Goal: Transaction & Acquisition: Purchase product/service

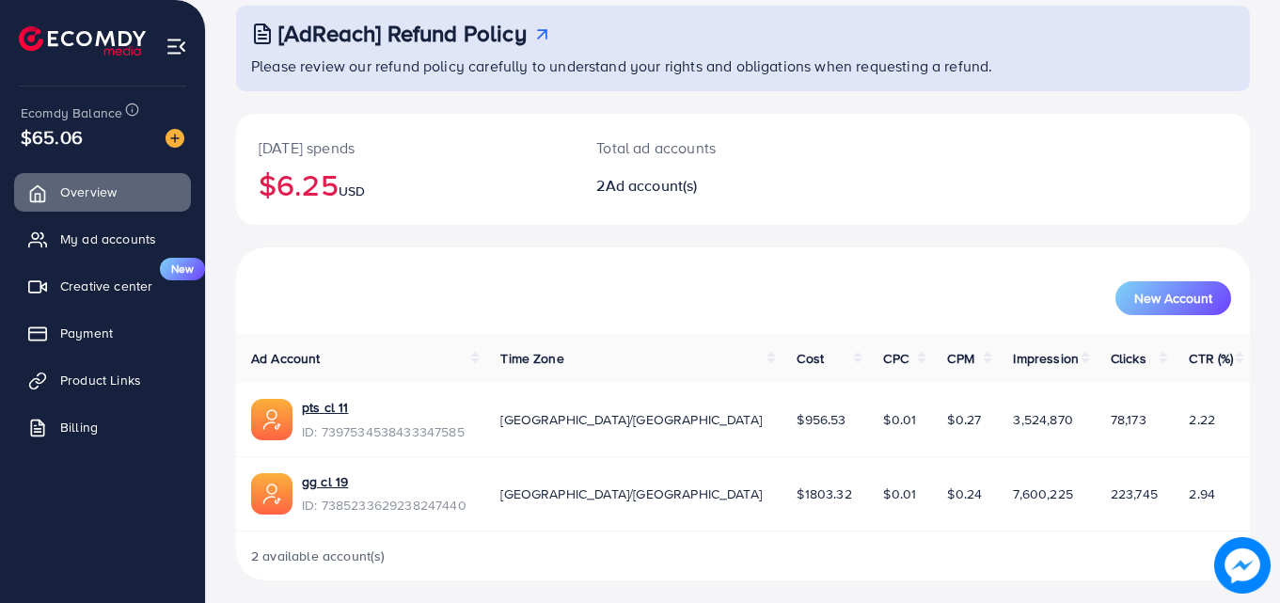
scroll to position [118, 0]
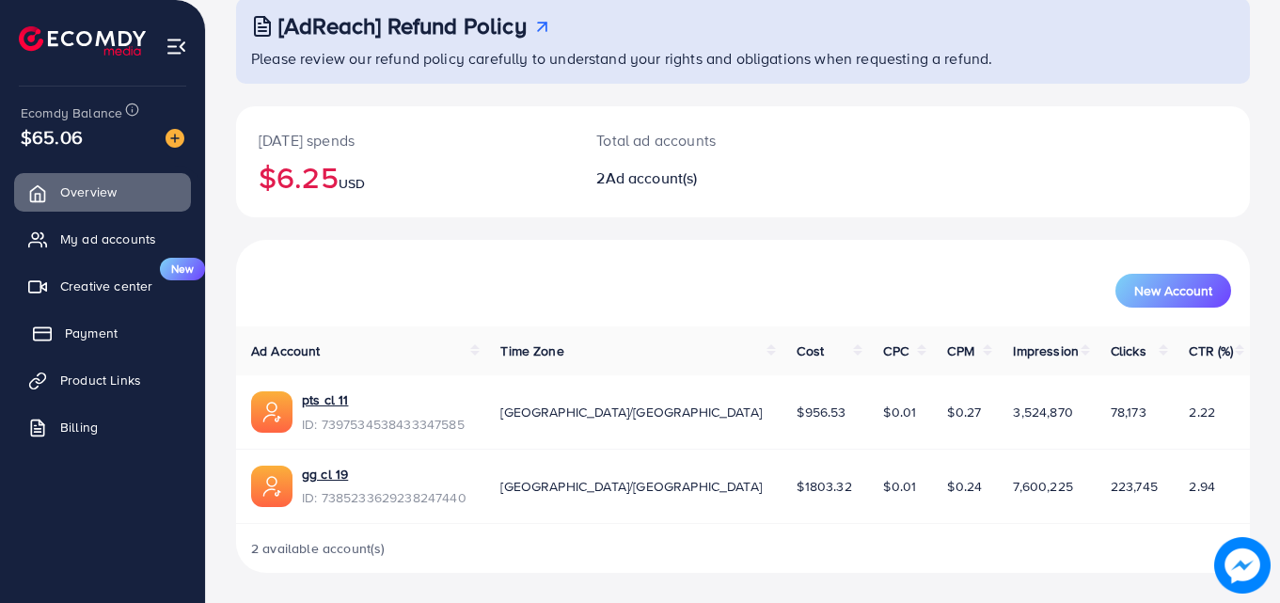
click at [89, 323] on link "Payment" at bounding box center [102, 333] width 177 height 38
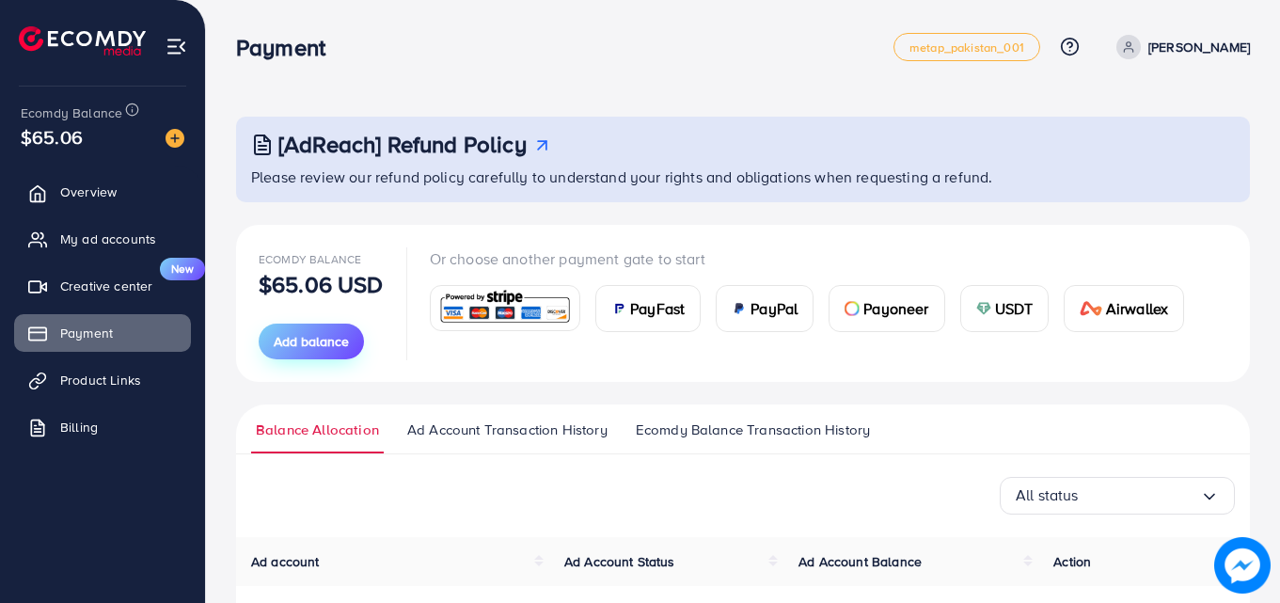
click at [318, 332] on span "Add balance" at bounding box center [311, 341] width 75 height 19
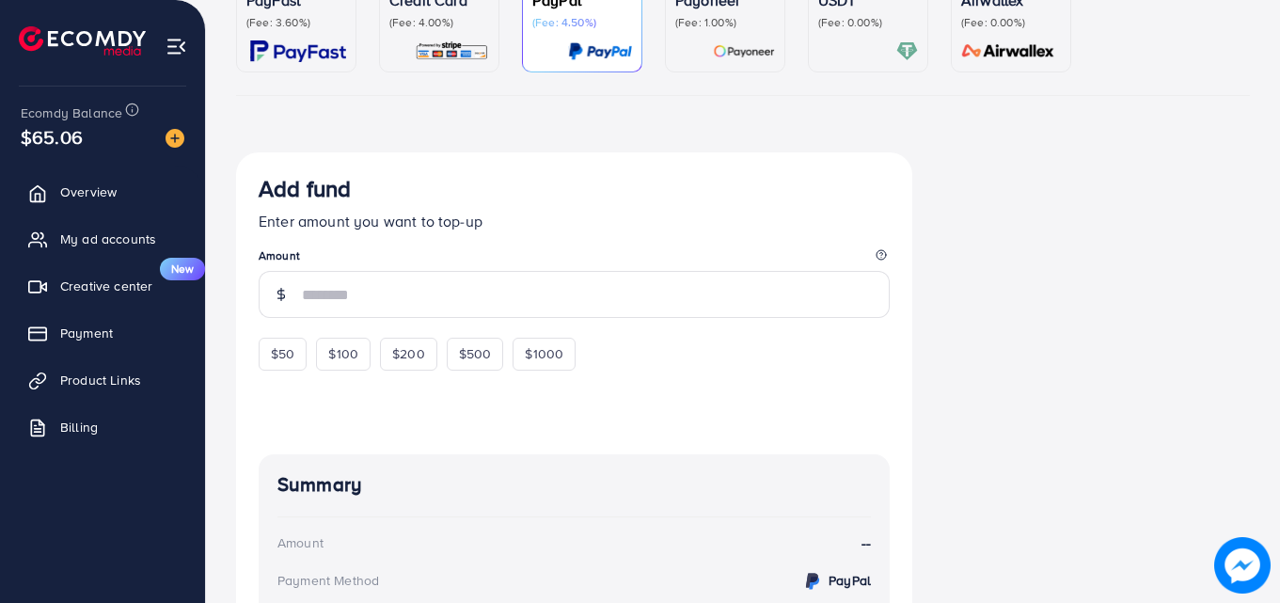
scroll to position [185, 0]
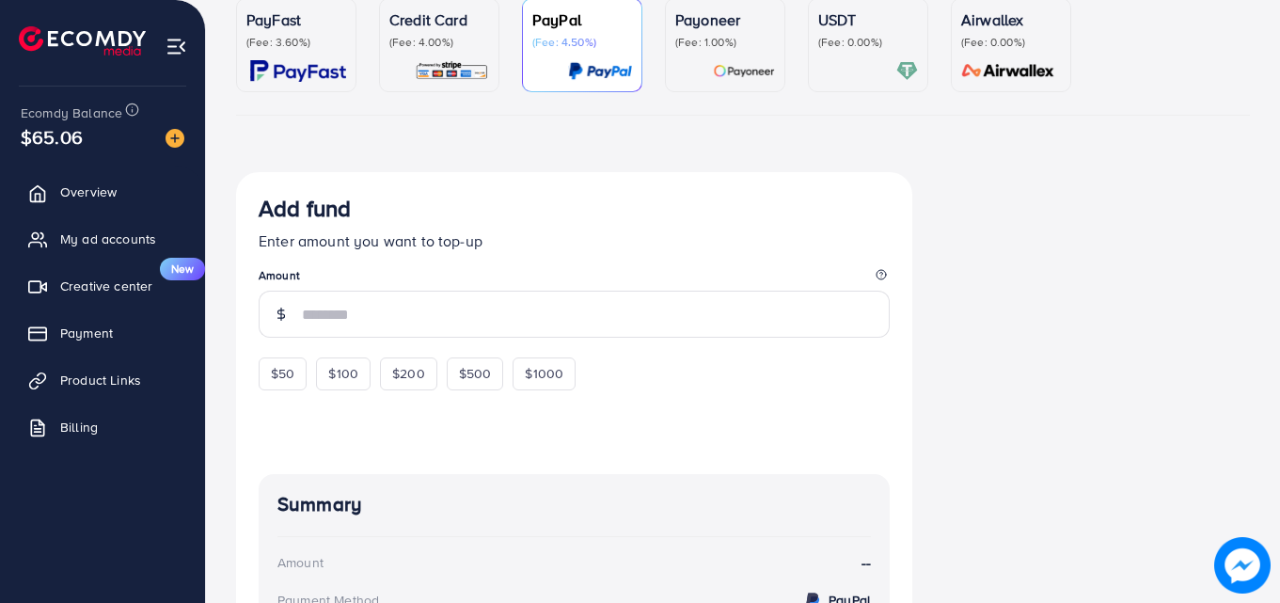
click at [435, 52] on div "Credit Card (Fee: 4.00%)" at bounding box center [439, 44] width 100 height 73
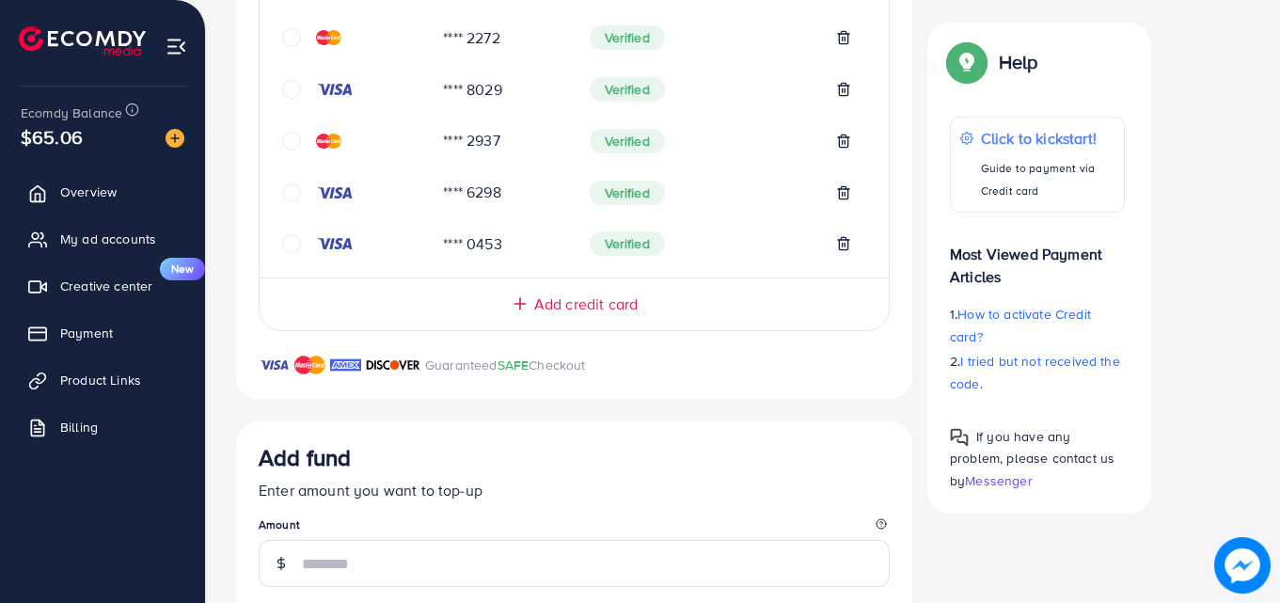
scroll to position [704, 0]
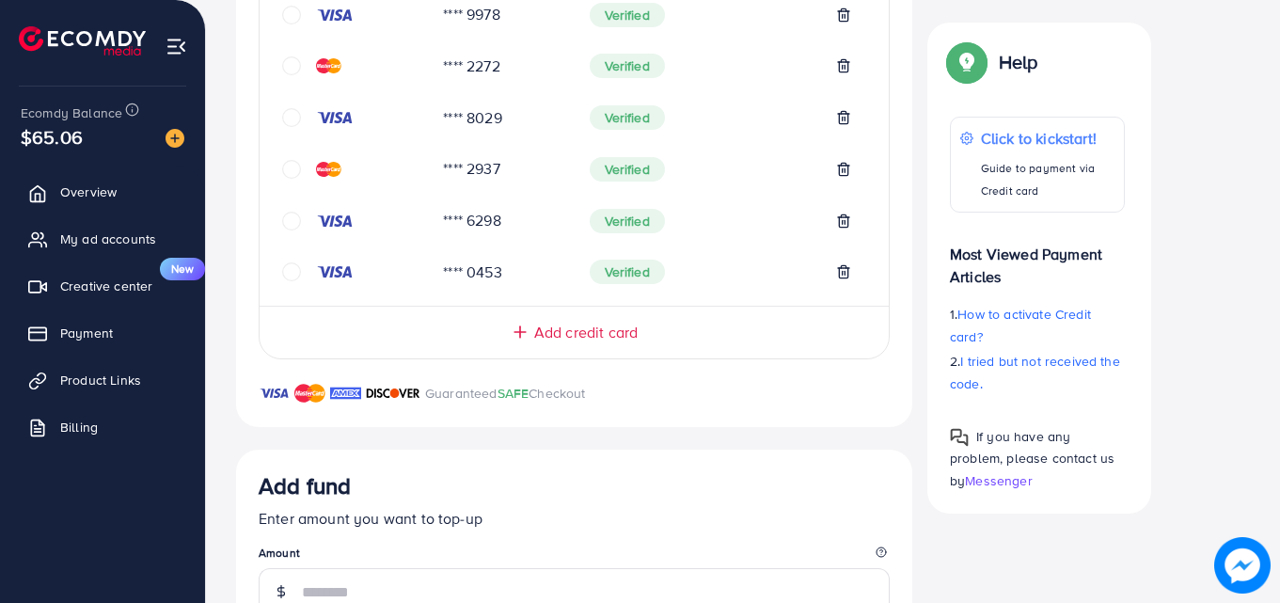
click at [562, 331] on span "Add credit card" at bounding box center [585, 333] width 103 height 22
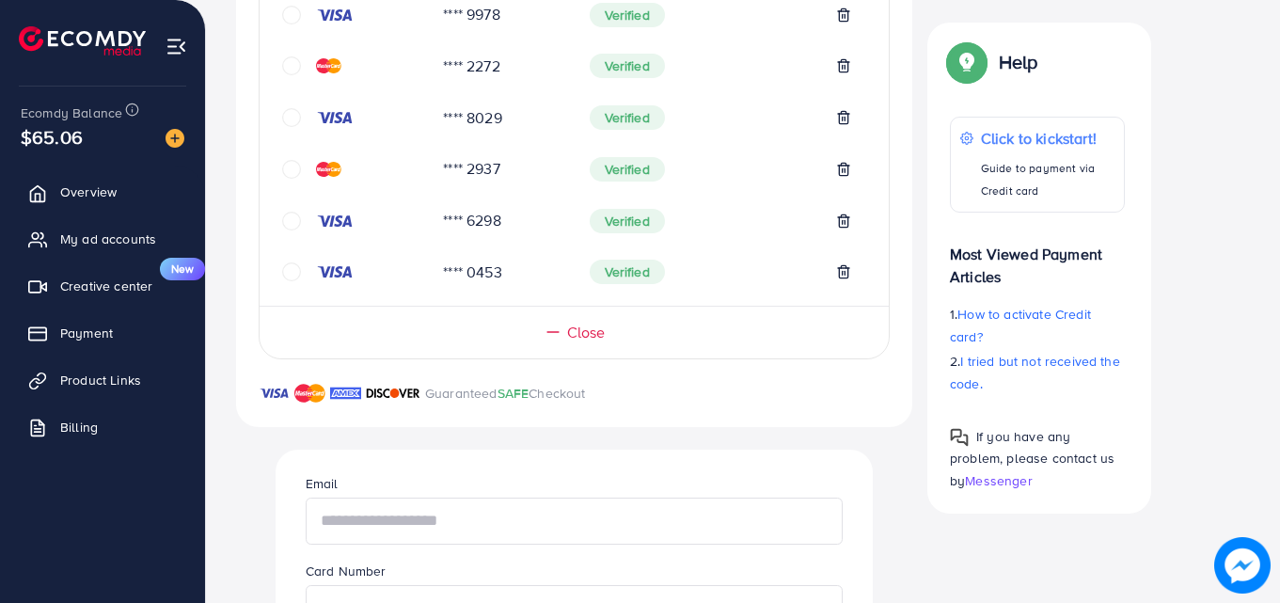
click at [465, 530] on input "text" at bounding box center [574, 520] width 537 height 47
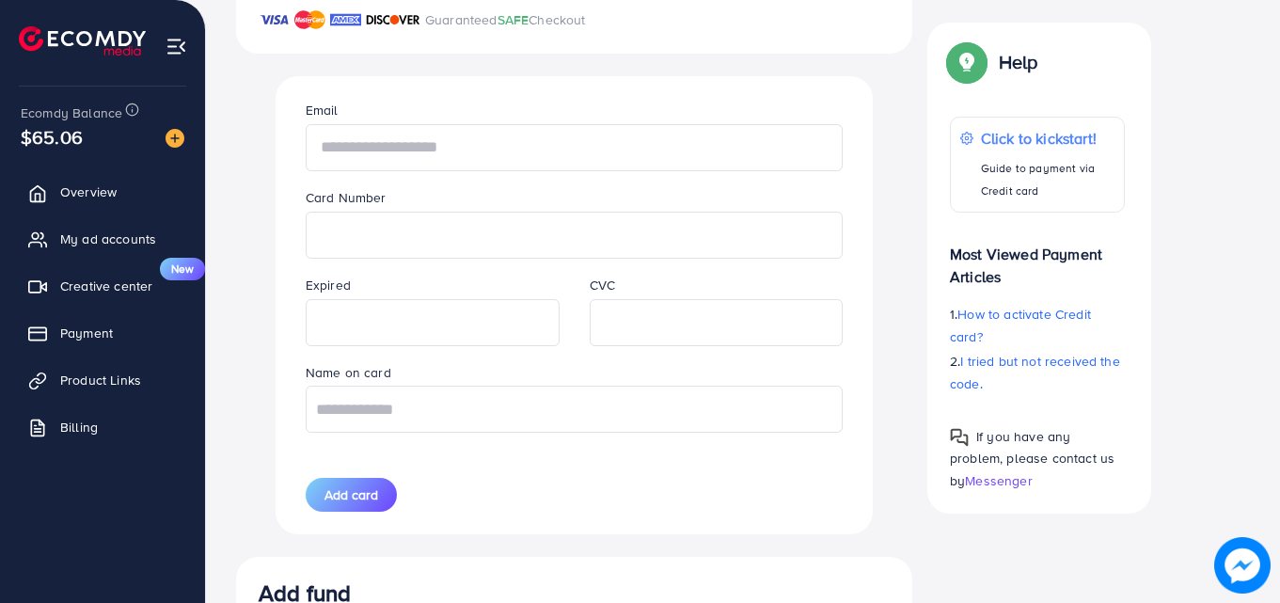
scroll to position [1070, 0]
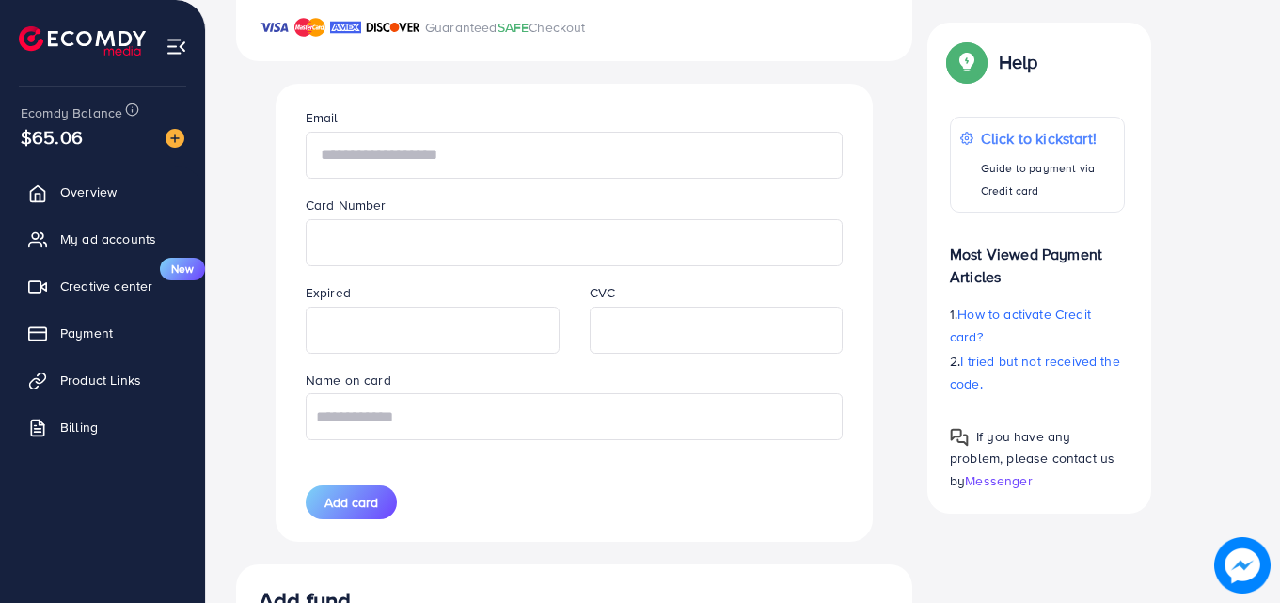
click at [418, 163] on input "text" at bounding box center [574, 155] width 537 height 47
type input "**********"
click at [572, 418] on input "text" at bounding box center [574, 416] width 537 height 47
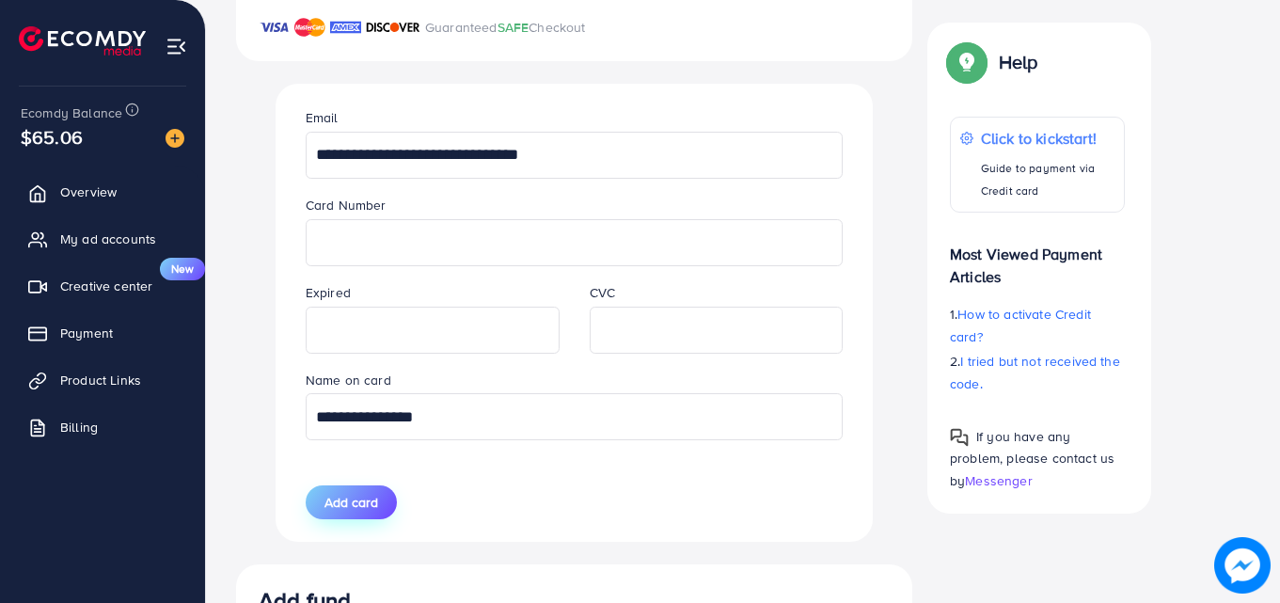
type input "**********"
click at [357, 506] on span "Add card" at bounding box center [351, 502] width 54 height 19
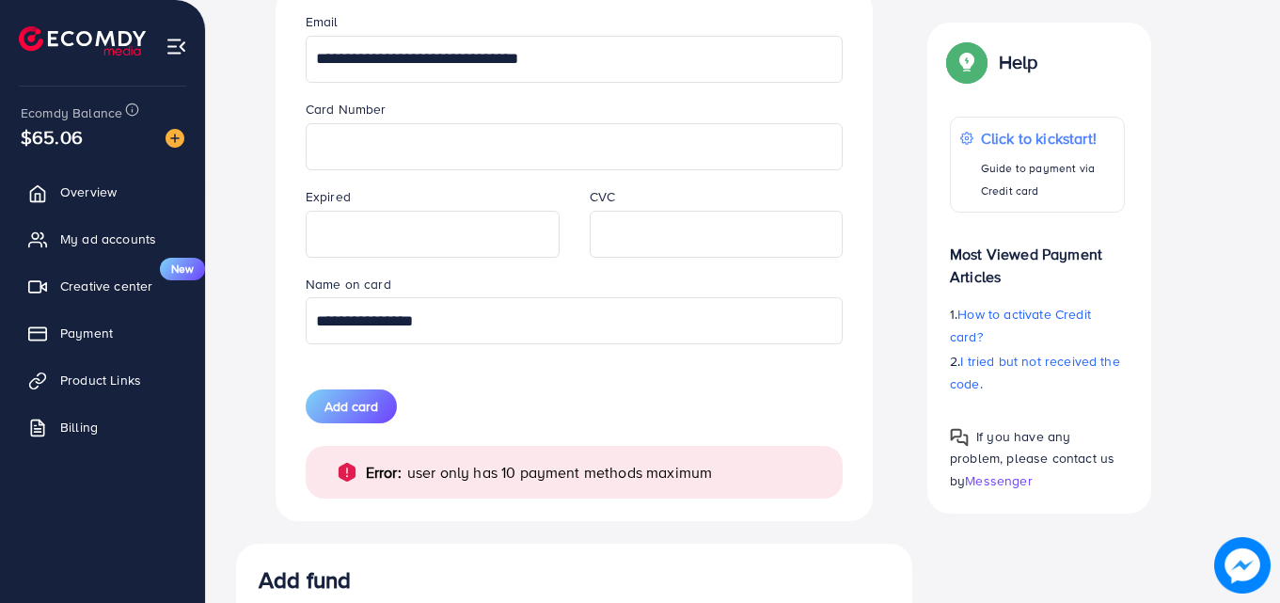
scroll to position [1158, 0]
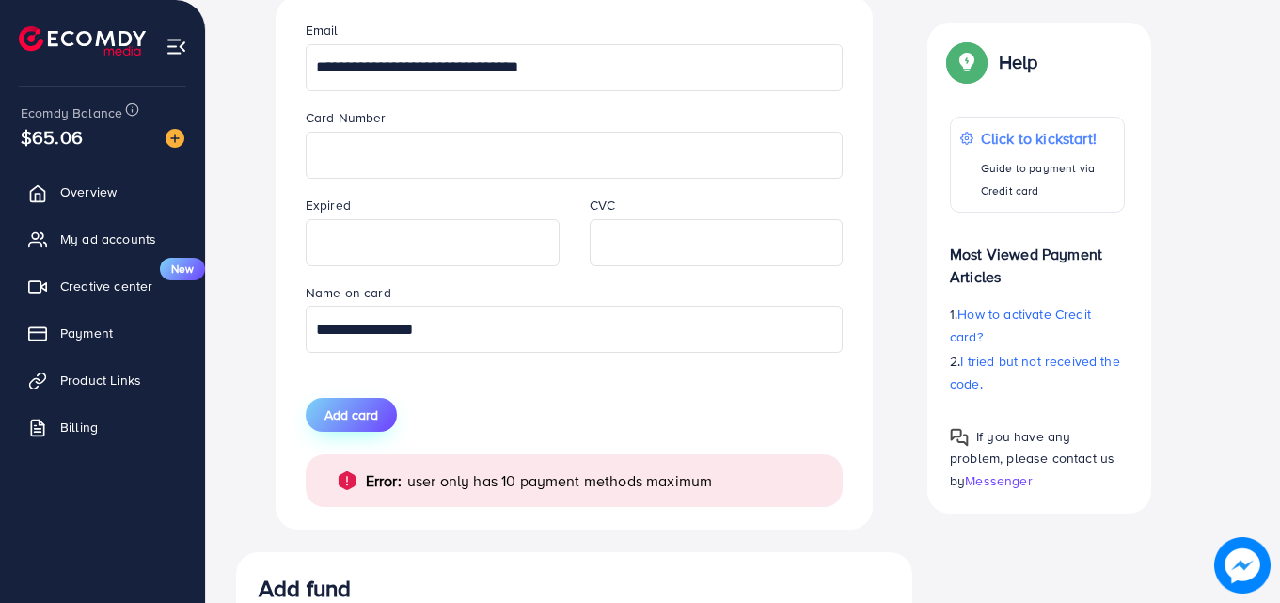
click at [360, 418] on span "Add card" at bounding box center [351, 414] width 54 height 19
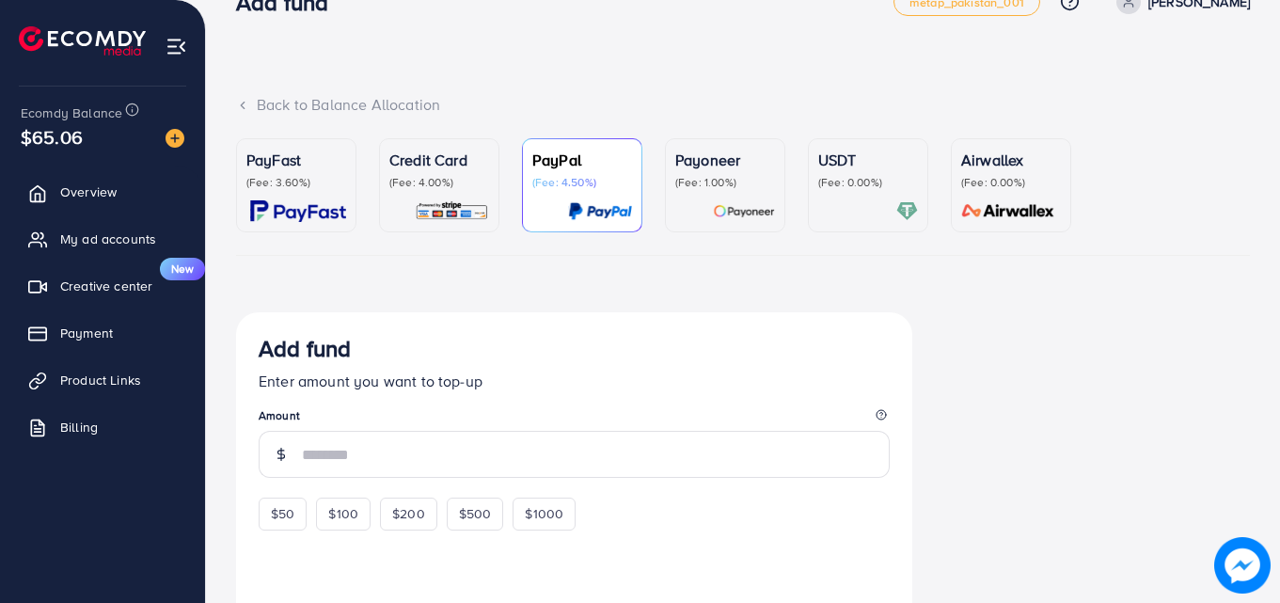
scroll to position [44, 0]
click at [443, 185] on p "(Fee: 4.00%)" at bounding box center [439, 183] width 100 height 15
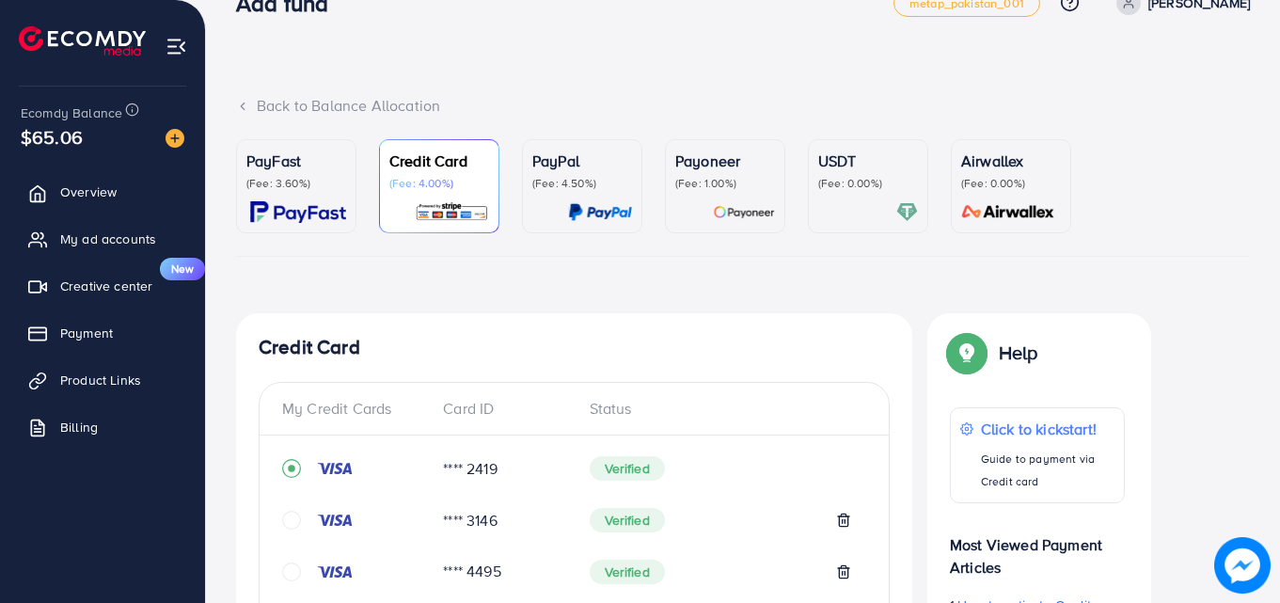
click at [443, 185] on p "(Fee: 4.00%)" at bounding box center [439, 183] width 100 height 15
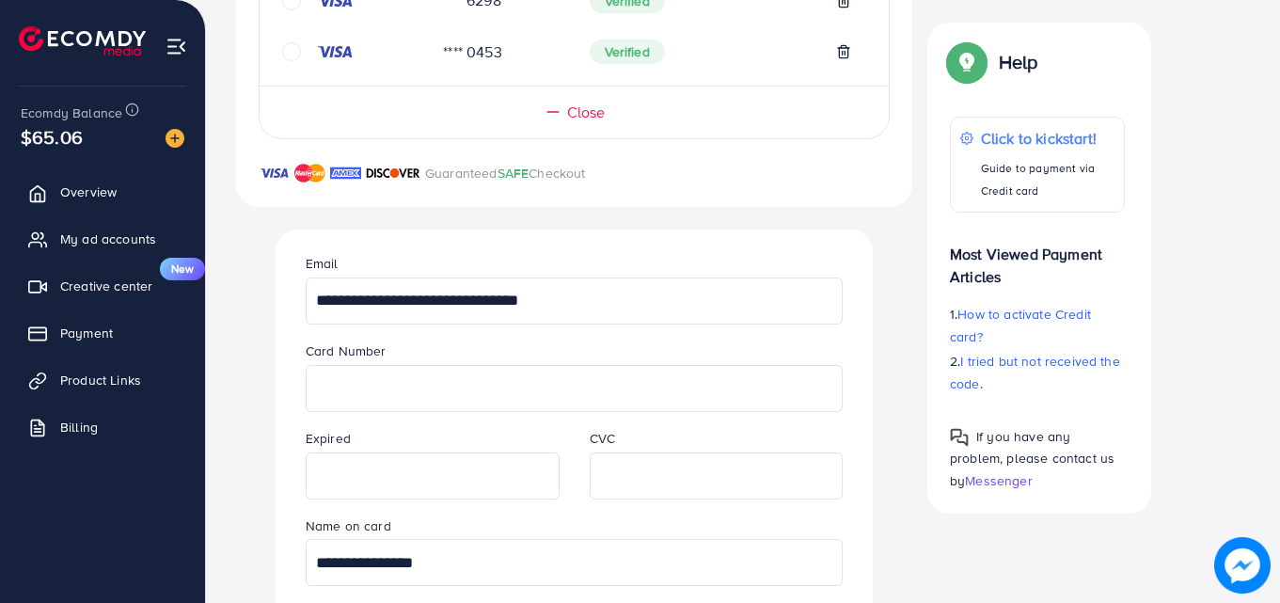
scroll to position [914, 0]
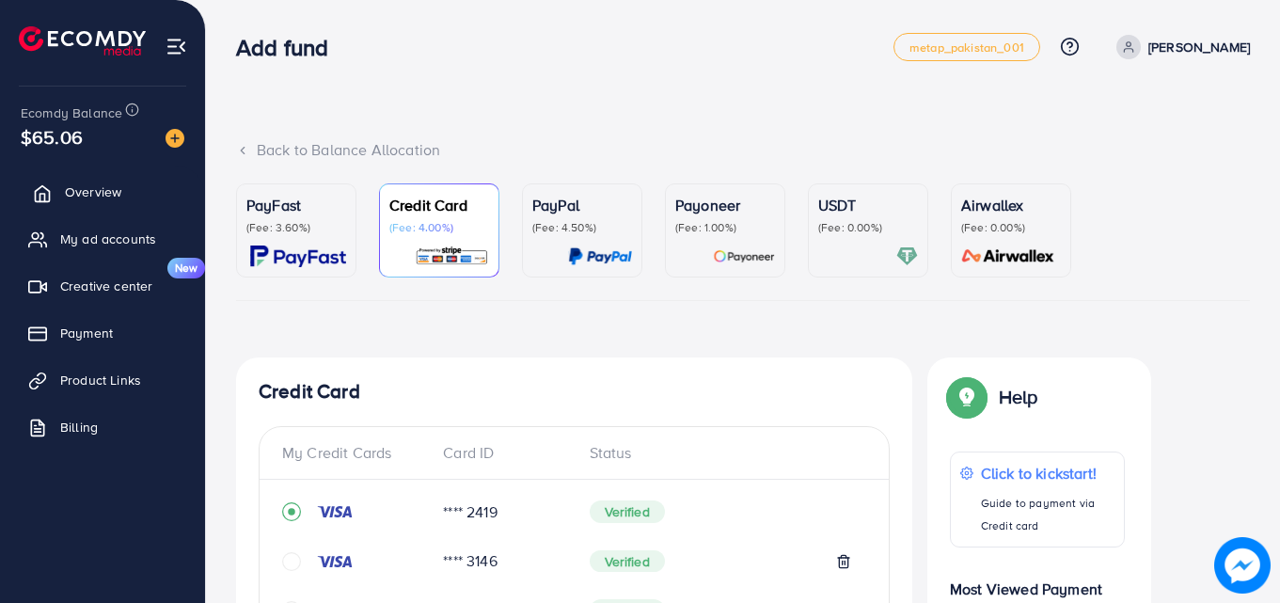
click at [104, 191] on span "Overview" at bounding box center [93, 191] width 56 height 19
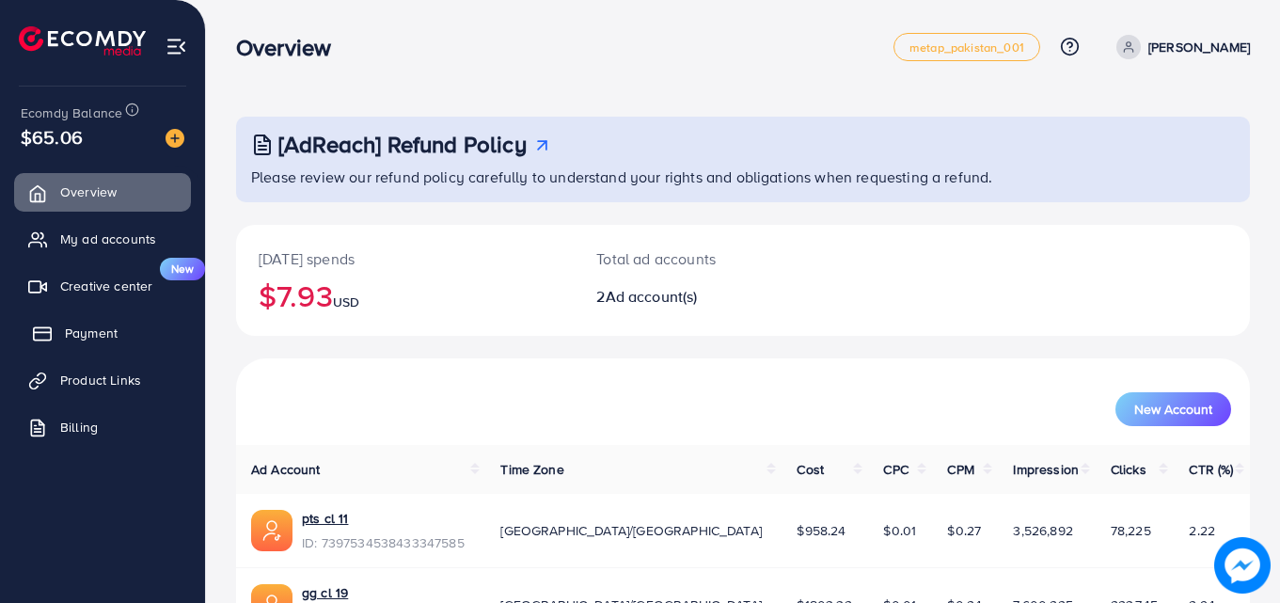
click at [87, 326] on span "Payment" at bounding box center [91, 332] width 53 height 19
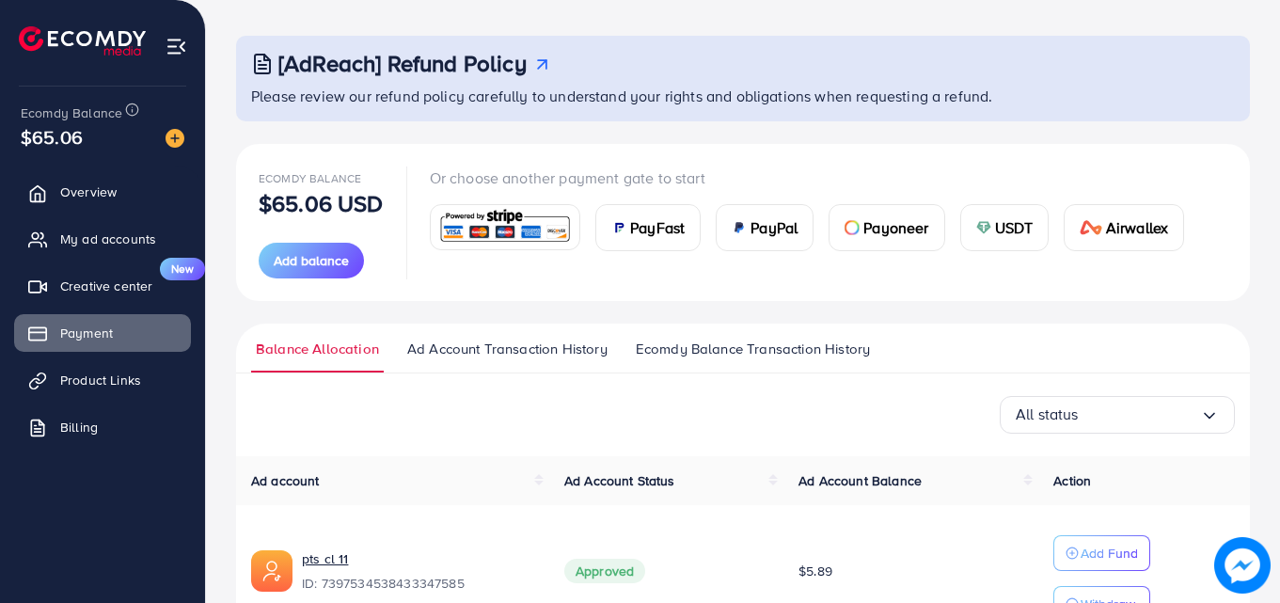
scroll to position [79, 0]
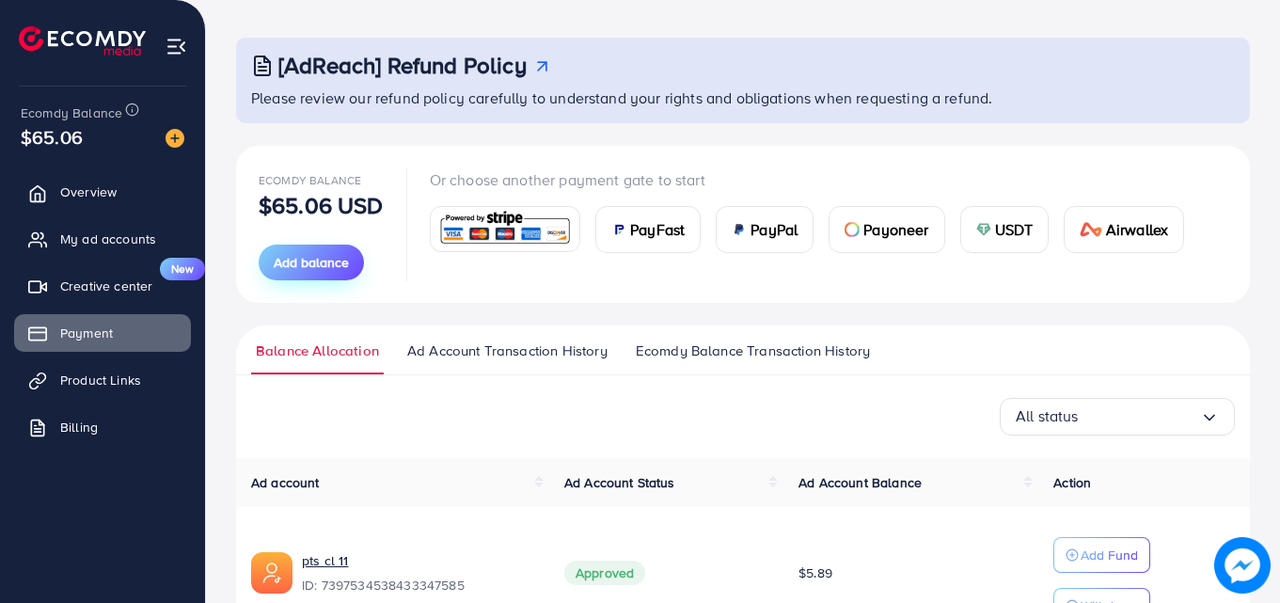
click at [306, 255] on span "Add balance" at bounding box center [311, 262] width 75 height 19
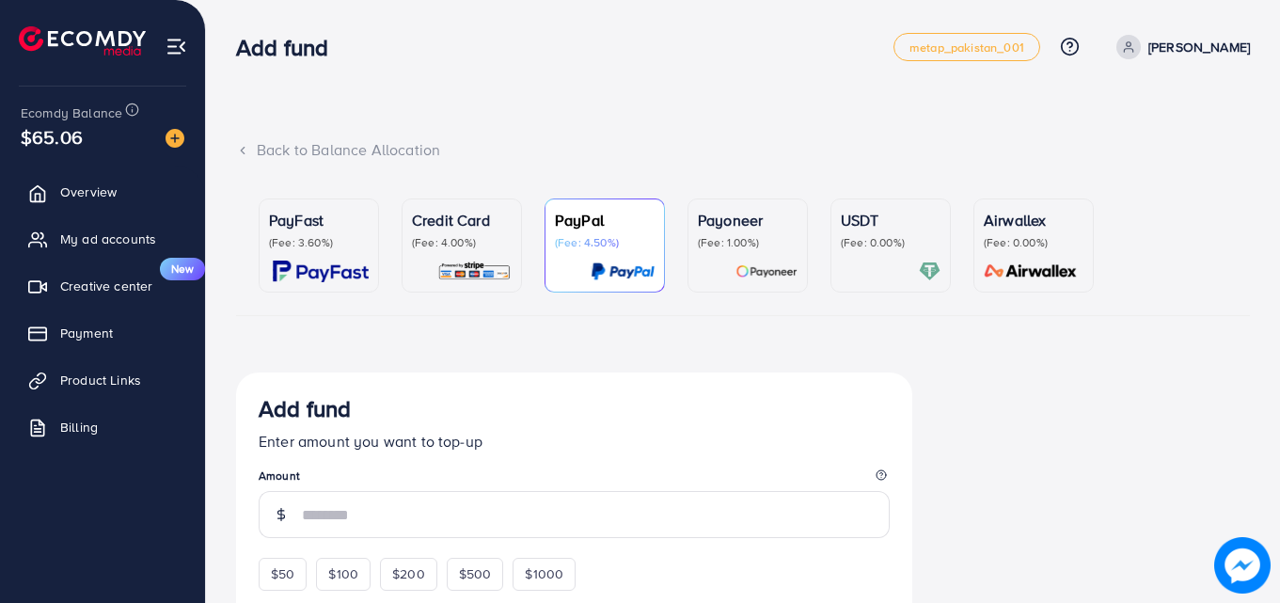
click at [462, 233] on div "Credit Card (Fee: 4.00%)" at bounding box center [462, 229] width 100 height 41
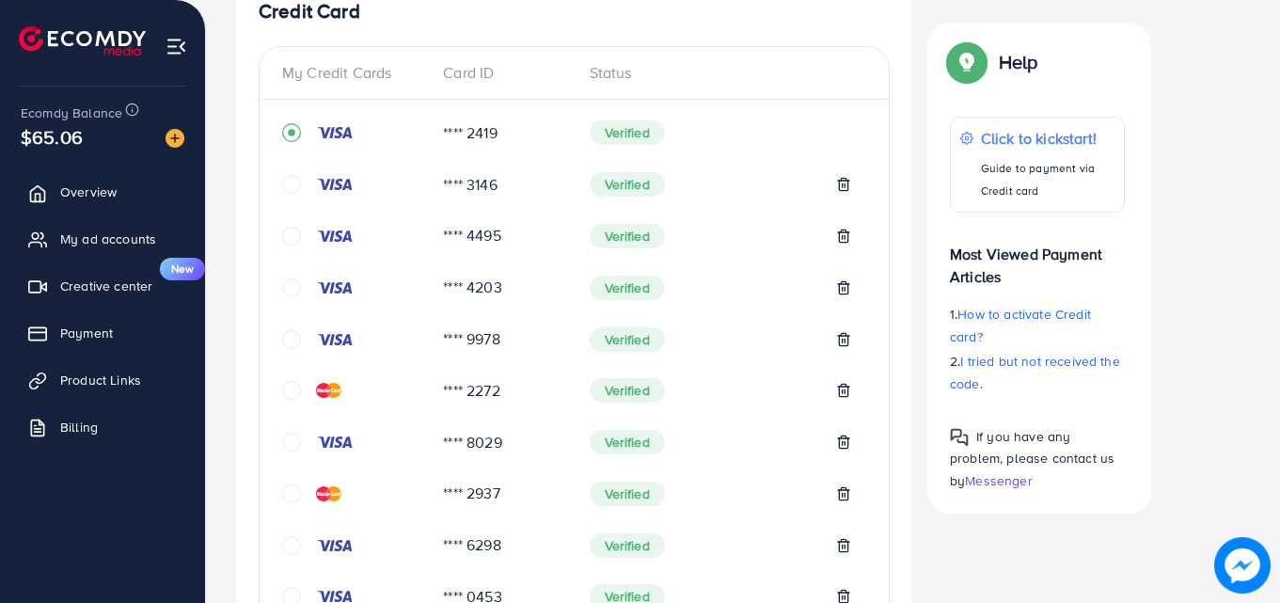
scroll to position [402, 0]
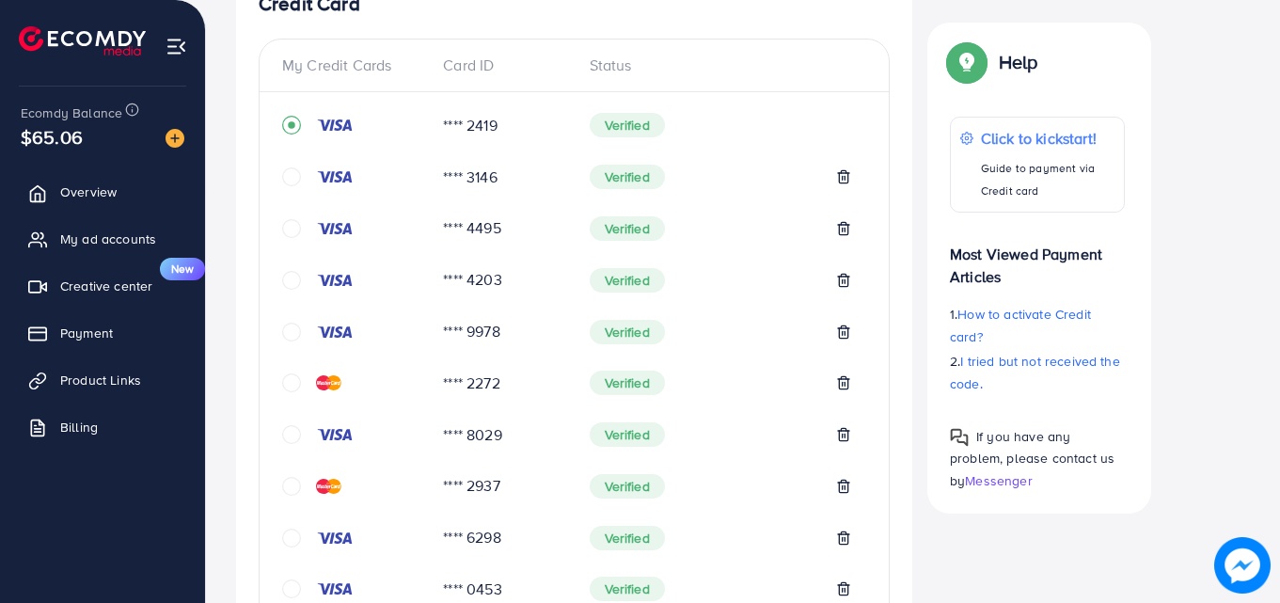
click at [473, 64] on div "Card ID" at bounding box center [501, 66] width 146 height 22
click at [615, 69] on div "Status" at bounding box center [721, 66] width 292 height 22
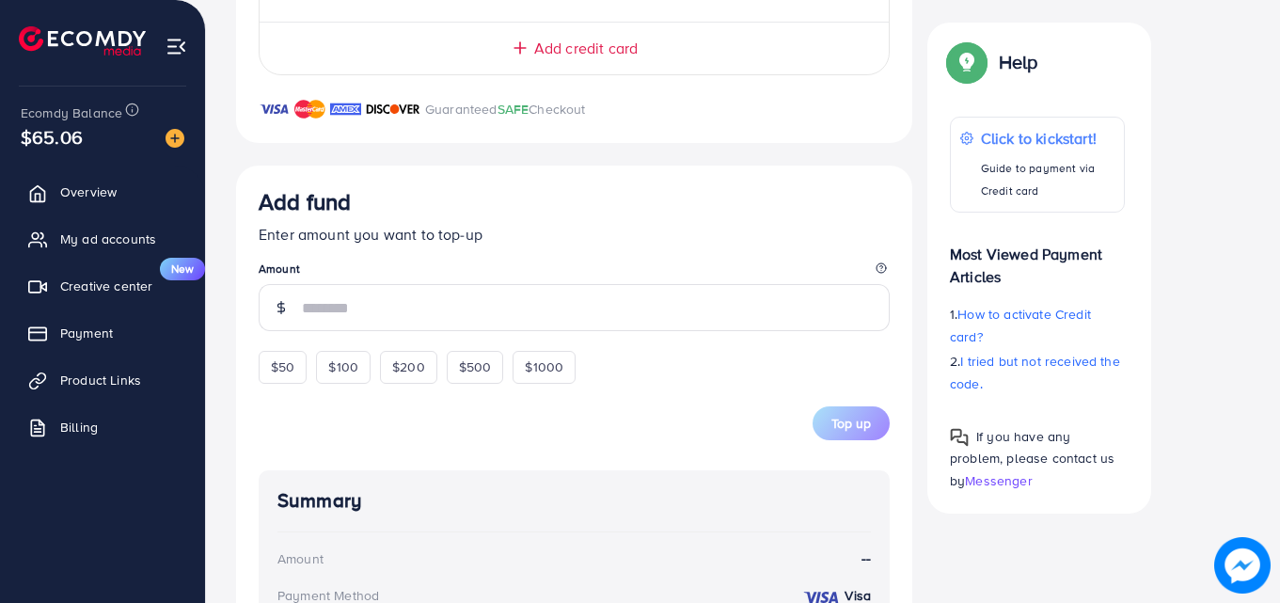
scroll to position [1002, 0]
click at [607, 54] on span "Add credit card" at bounding box center [585, 50] width 103 height 22
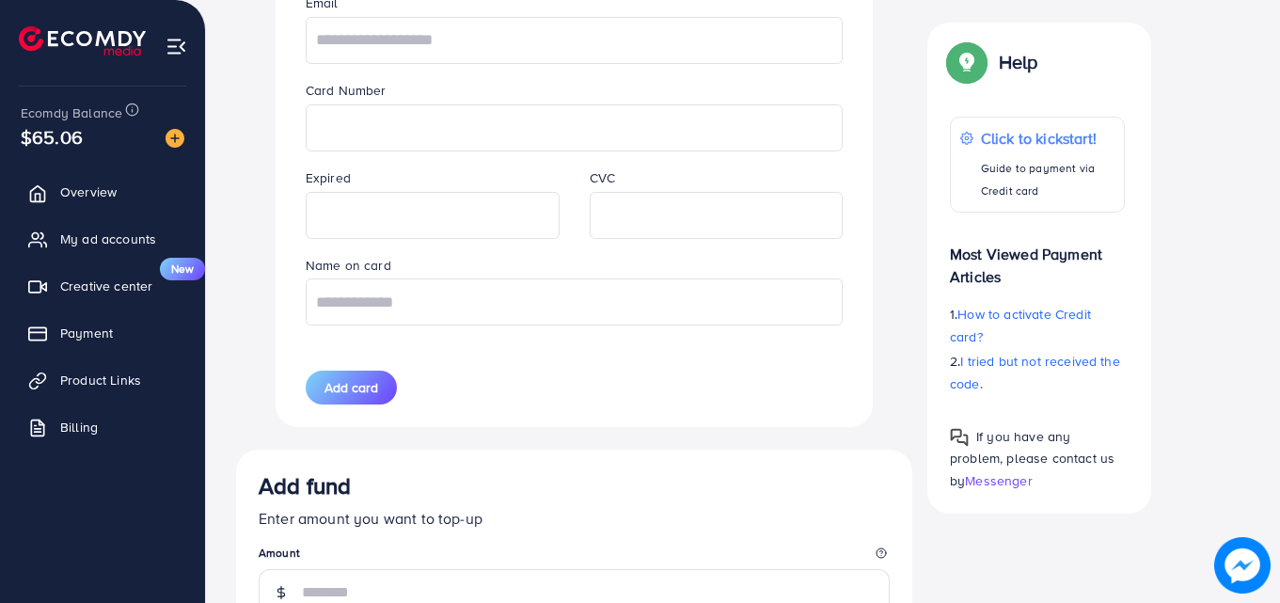
scroll to position [1216, 0]
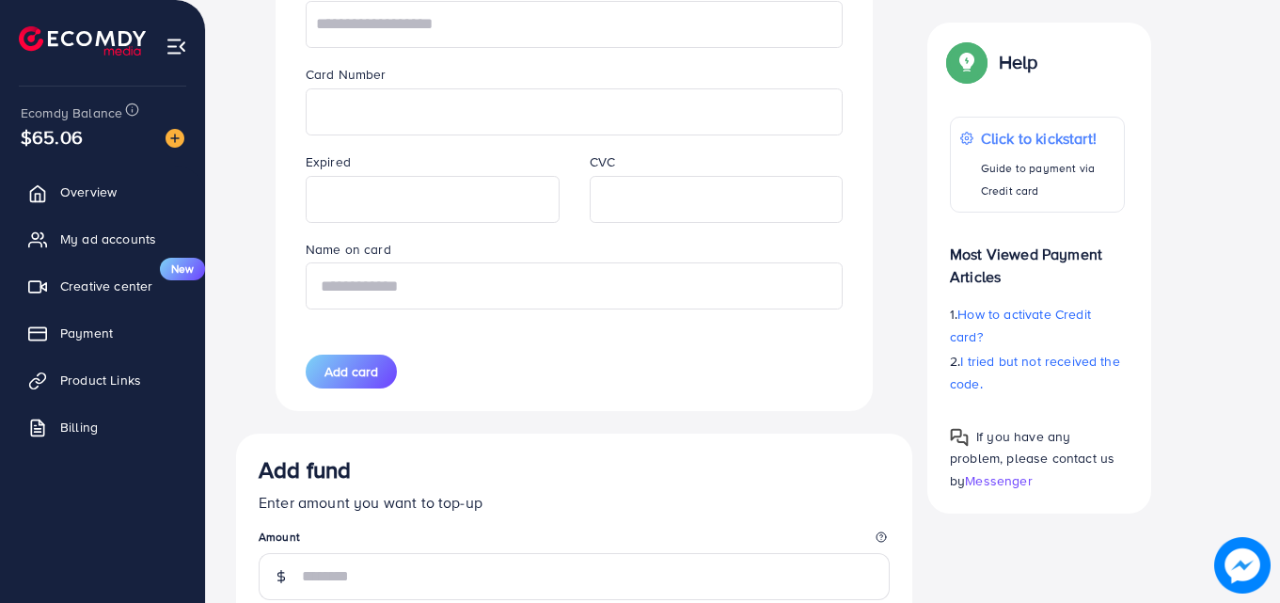
click at [536, 293] on input "text" at bounding box center [574, 285] width 537 height 47
type input "*"
type input "**********"
click at [337, 376] on span "Add card" at bounding box center [351, 371] width 54 height 19
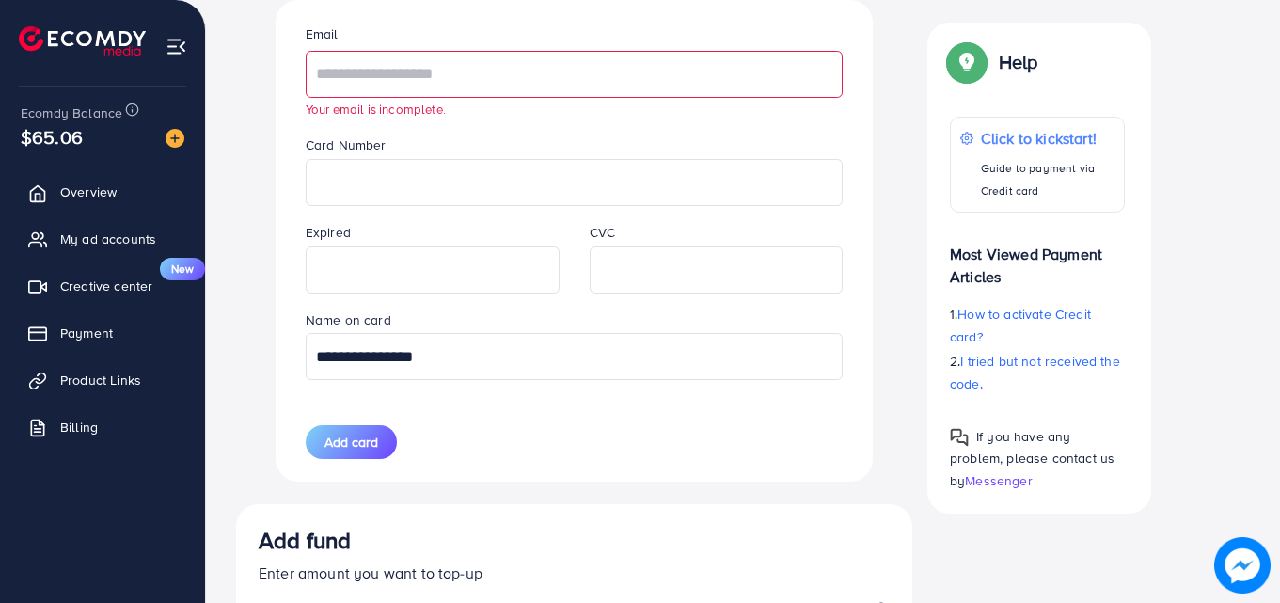
scroll to position [1165, 0]
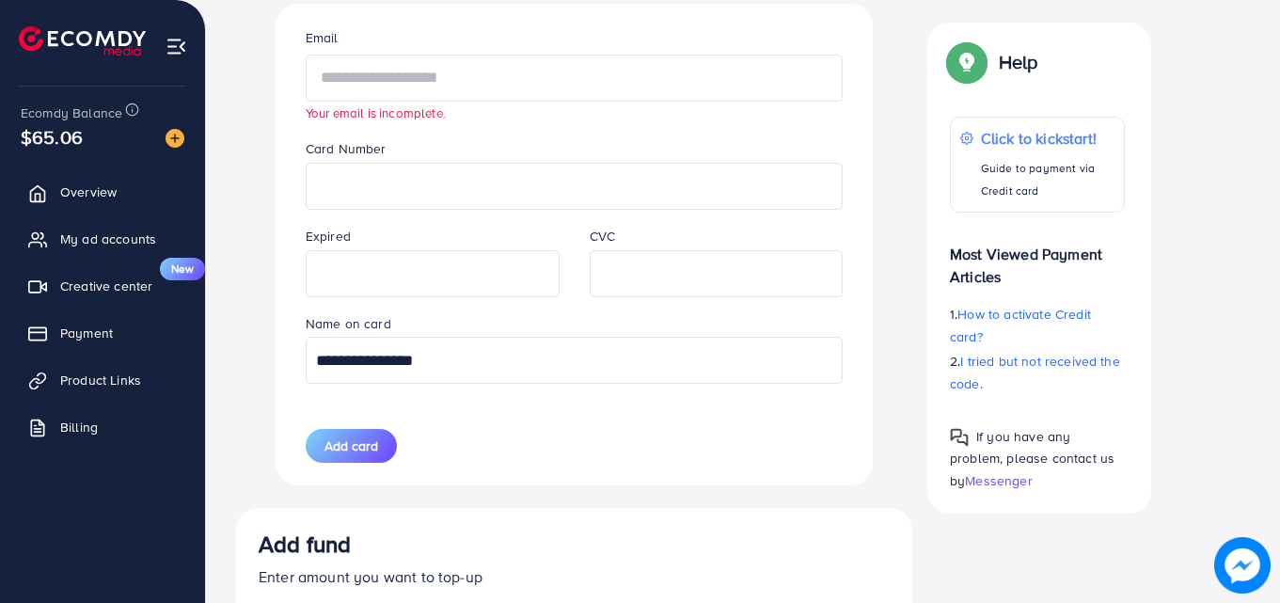
click at [469, 76] on input "text" at bounding box center [574, 78] width 537 height 47
type input "**********"
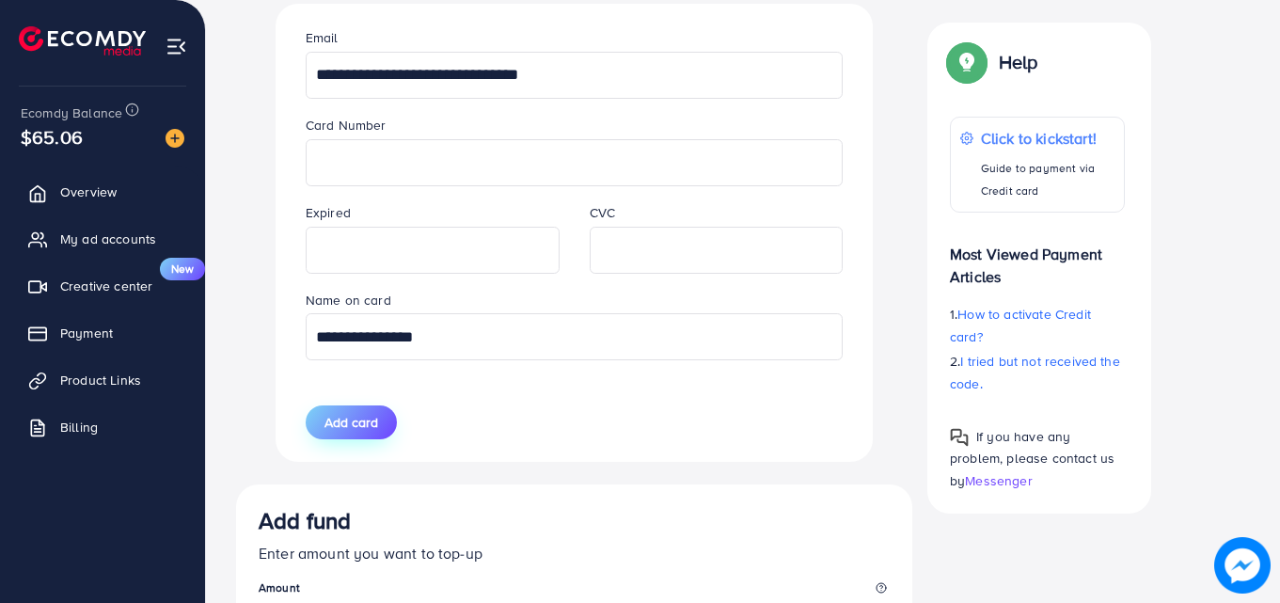
click at [372, 427] on span "Add card" at bounding box center [351, 422] width 54 height 19
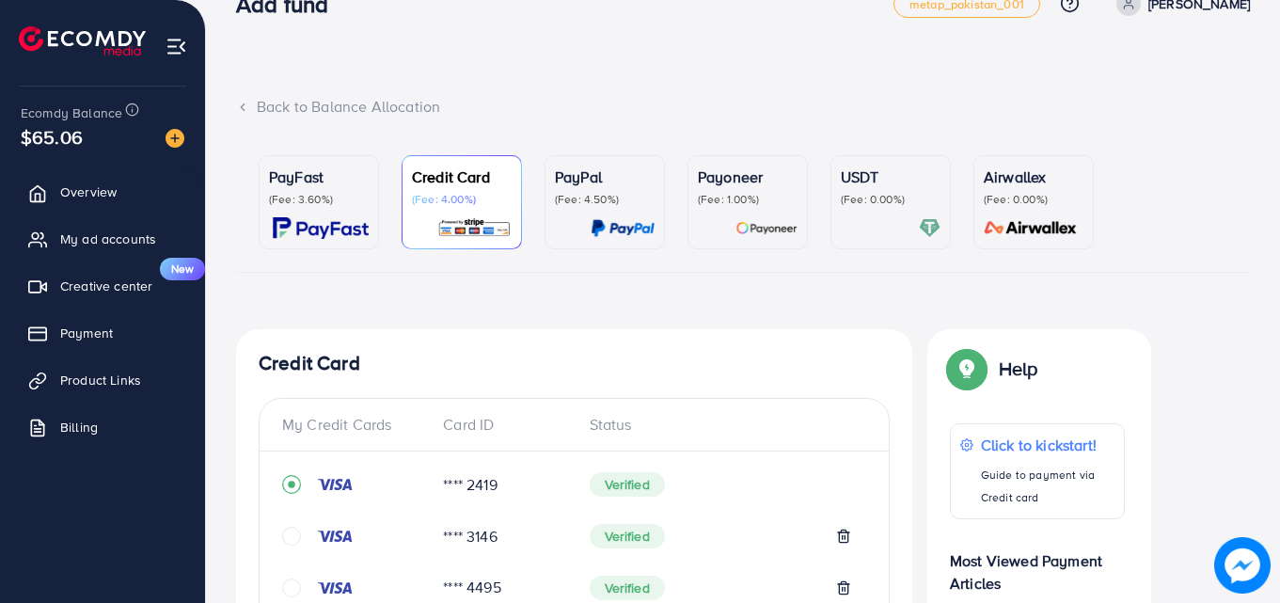
scroll to position [0, 0]
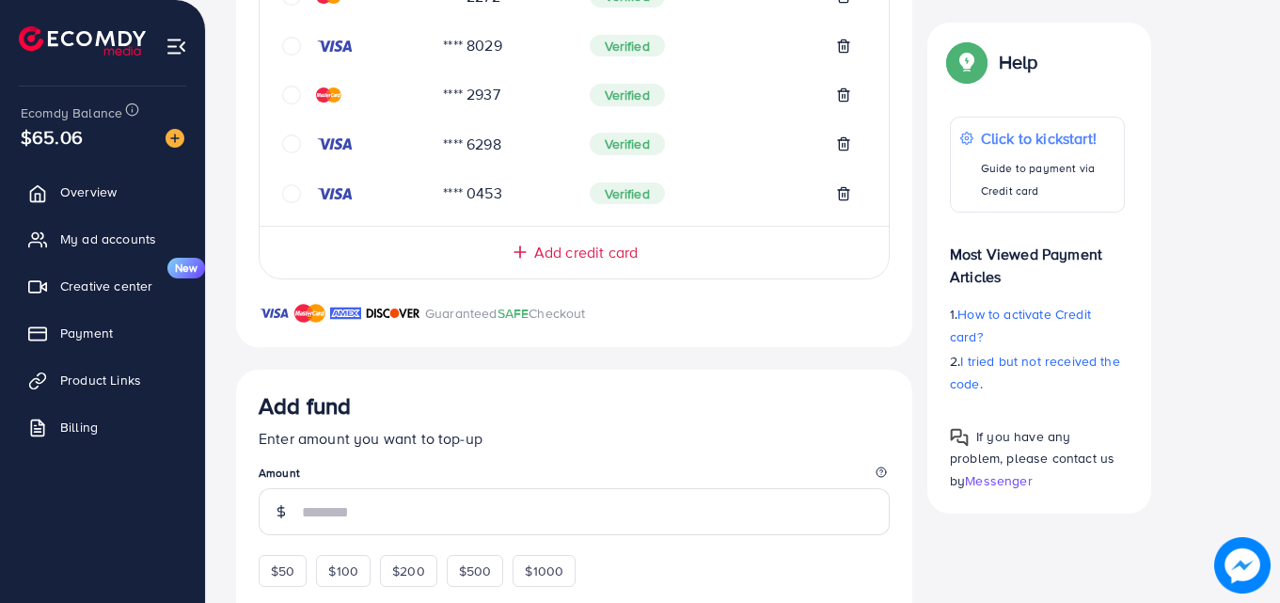
scroll to position [767, 0]
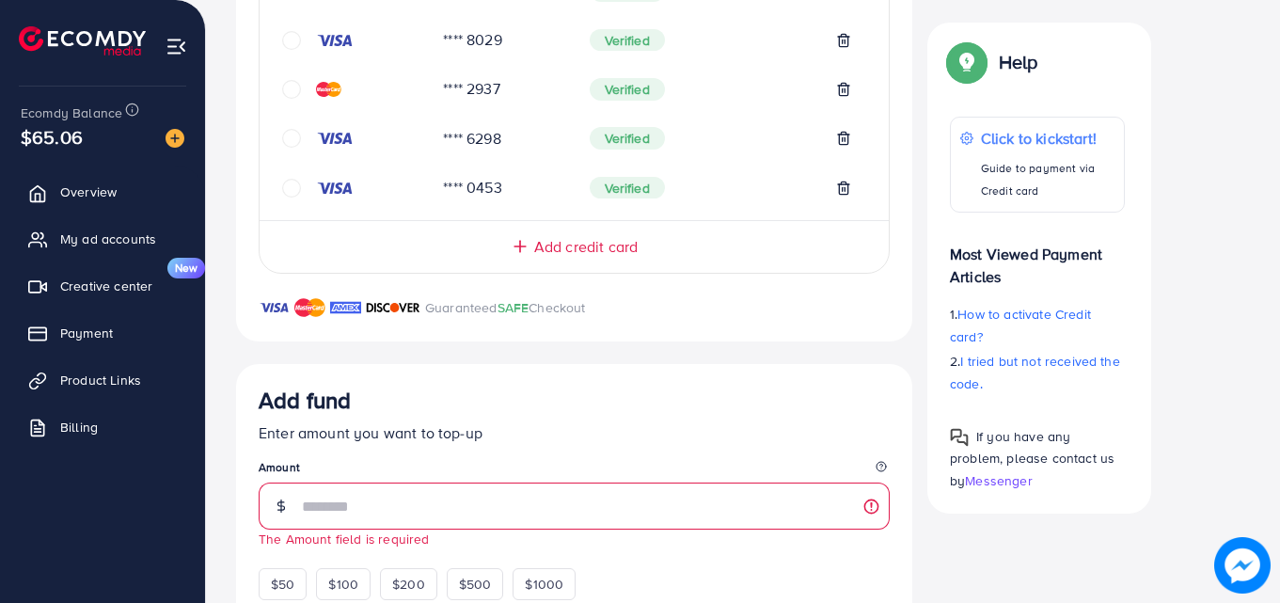
click at [592, 233] on div "Add credit card" at bounding box center [574, 239] width 629 height 38
click at [277, 583] on span "$50" at bounding box center [283, 584] width 24 height 19
type input "**"
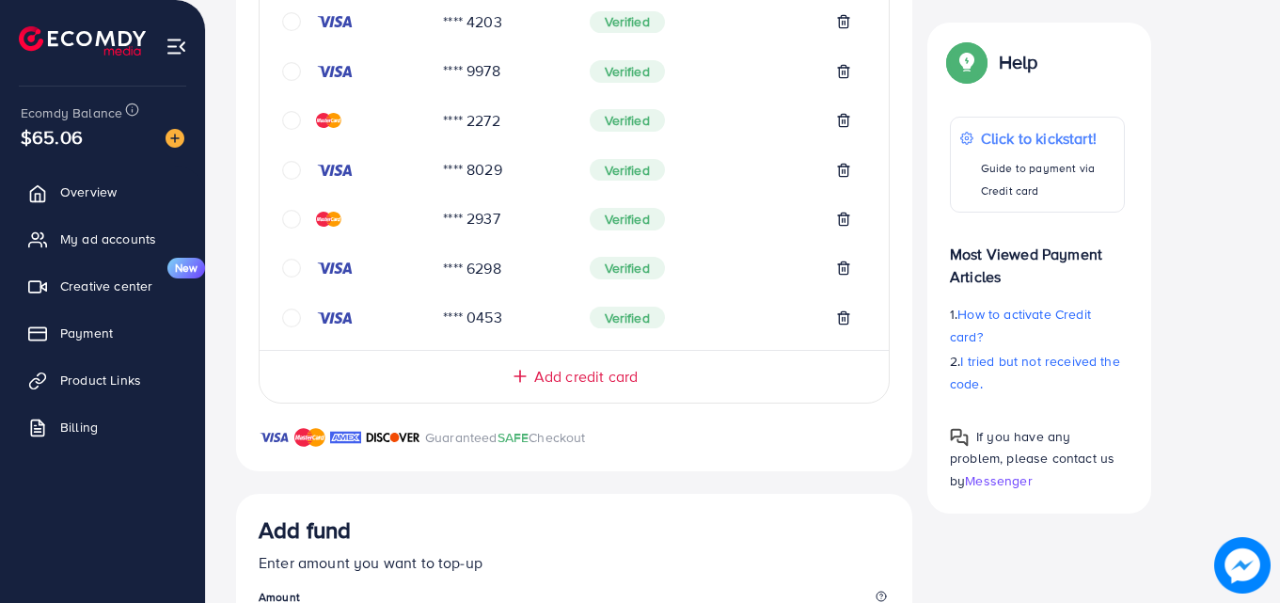
scroll to position [644, 0]
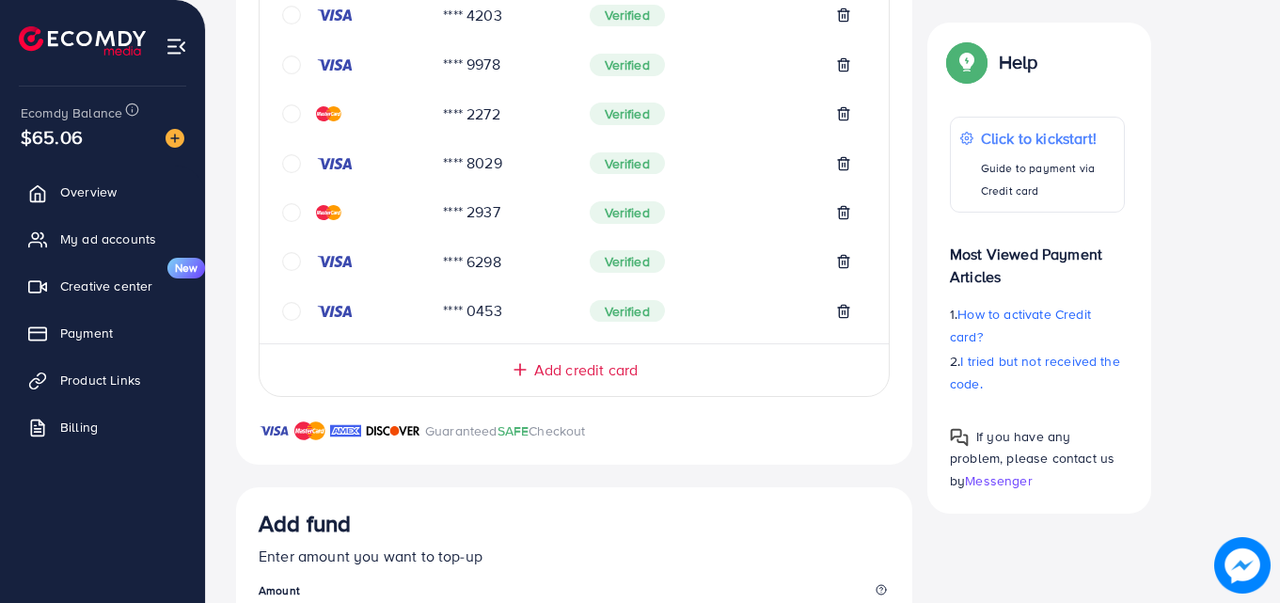
click at [570, 365] on span "Add credit card" at bounding box center [585, 370] width 103 height 22
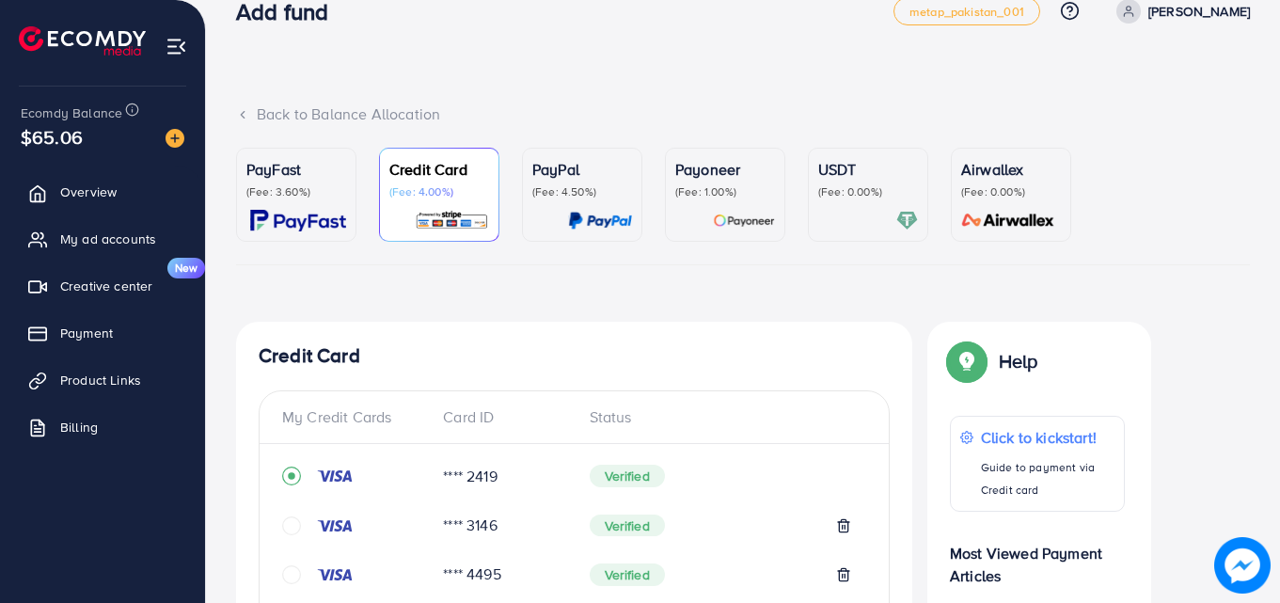
scroll to position [0, 0]
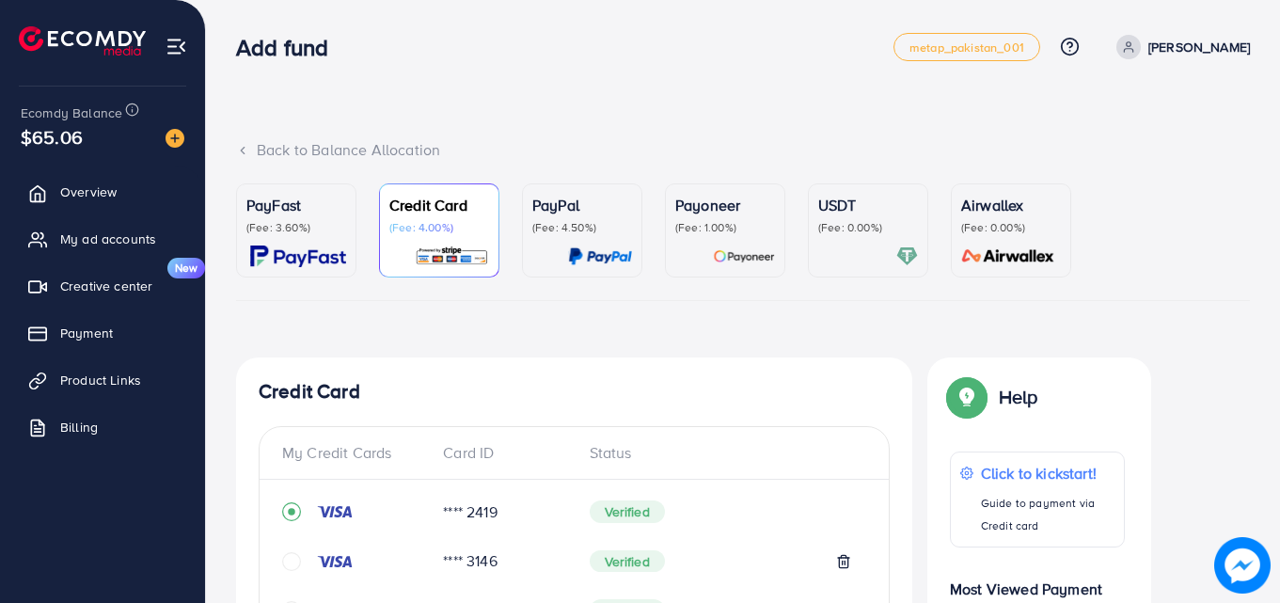
click at [1141, 39] on span at bounding box center [1128, 47] width 24 height 24
click at [1112, 112] on span "Profile" at bounding box center [1132, 112] width 43 height 23
select select "********"
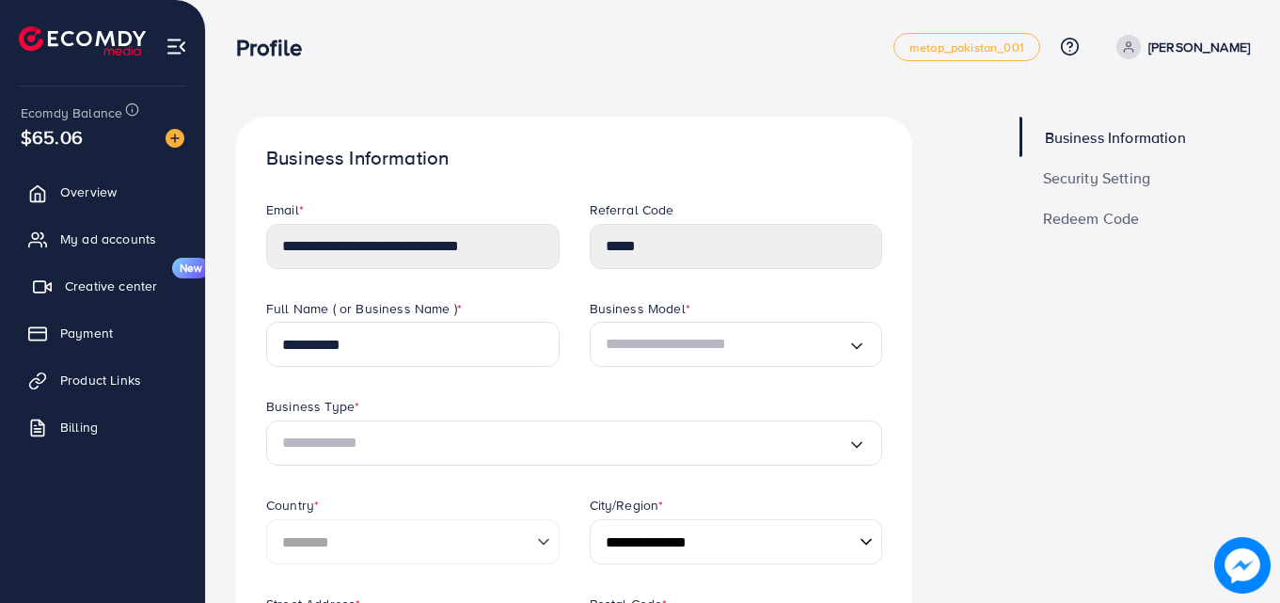
click at [96, 287] on span "Creative center" at bounding box center [111, 285] width 92 height 19
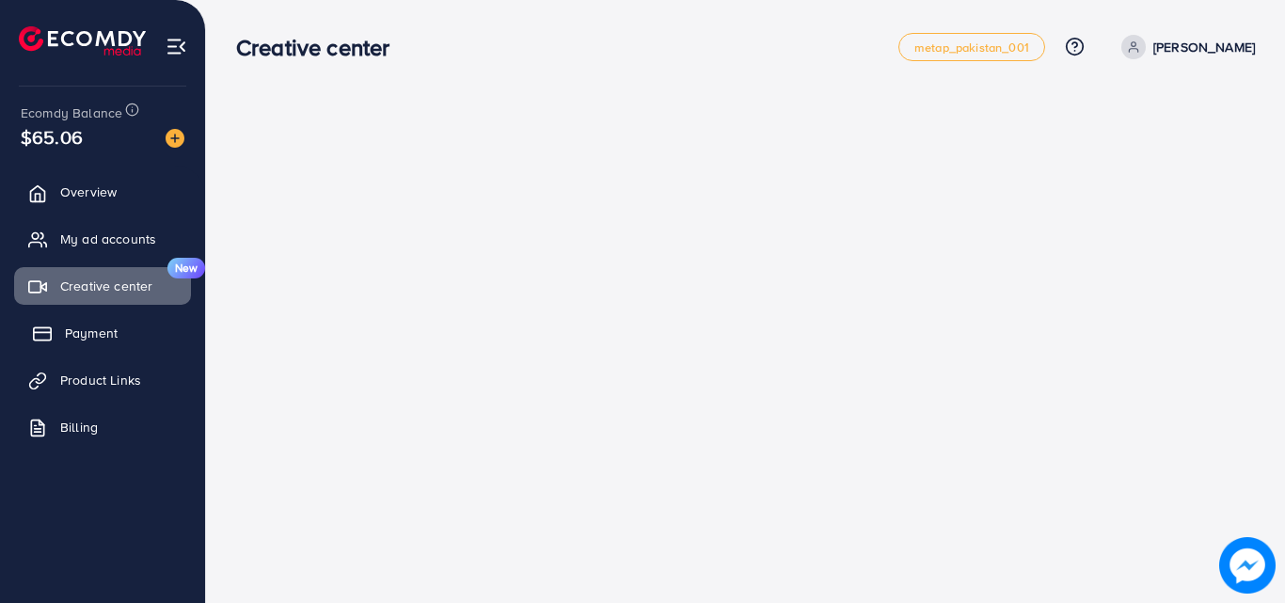
click at [78, 331] on span "Payment" at bounding box center [91, 332] width 53 height 19
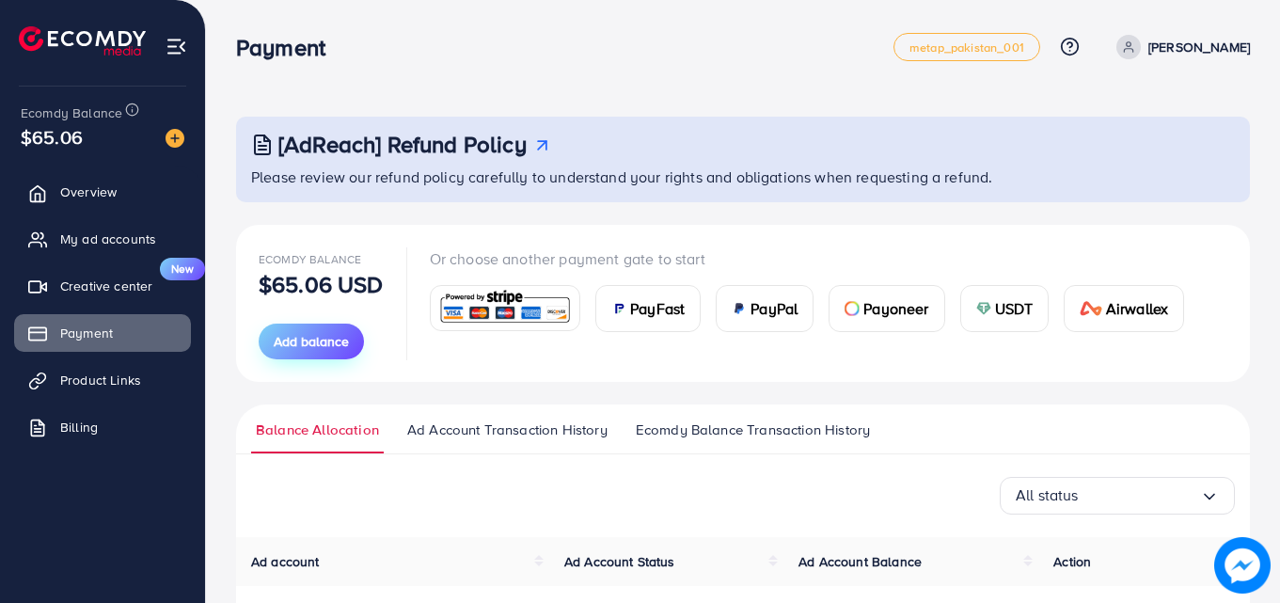
click at [319, 345] on span "Add balance" at bounding box center [311, 341] width 75 height 19
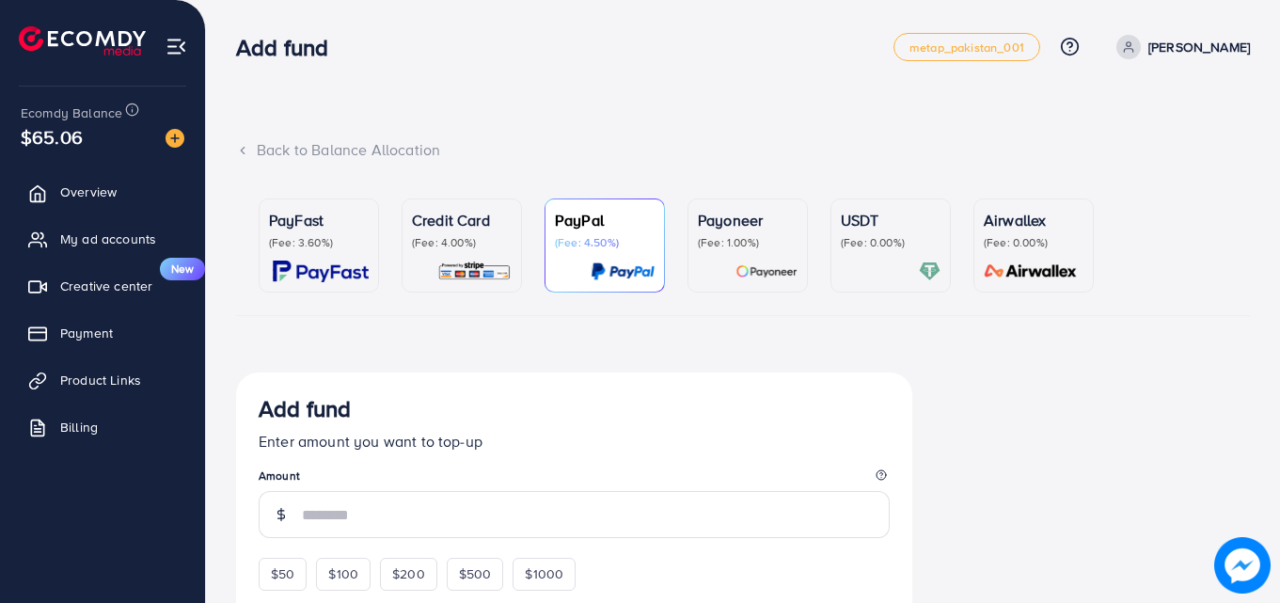
click at [450, 241] on p "(Fee: 4.00%)" at bounding box center [462, 242] width 100 height 15
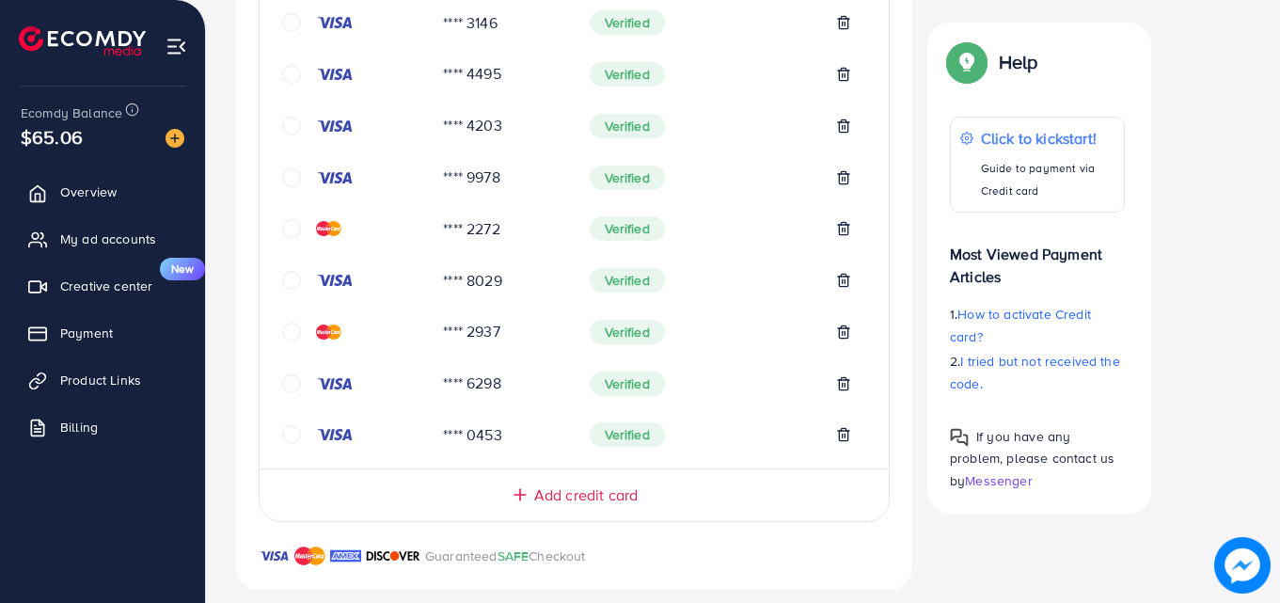
scroll to position [559, 0]
click at [520, 488] on line at bounding box center [520, 493] width 0 height 11
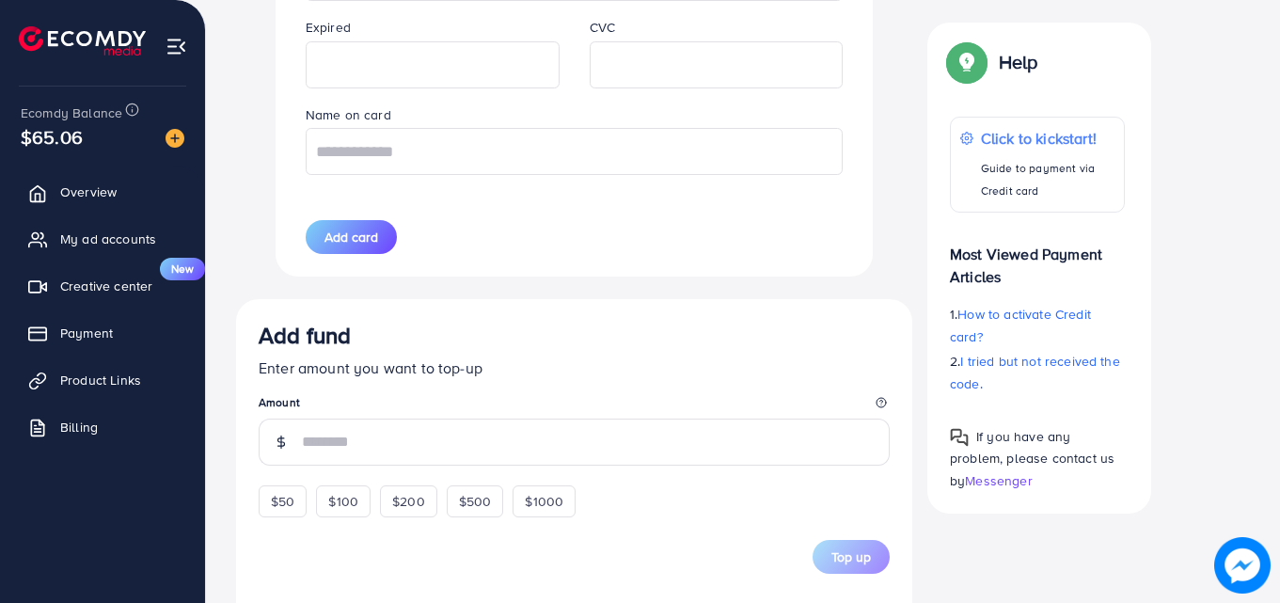
scroll to position [1458, 0]
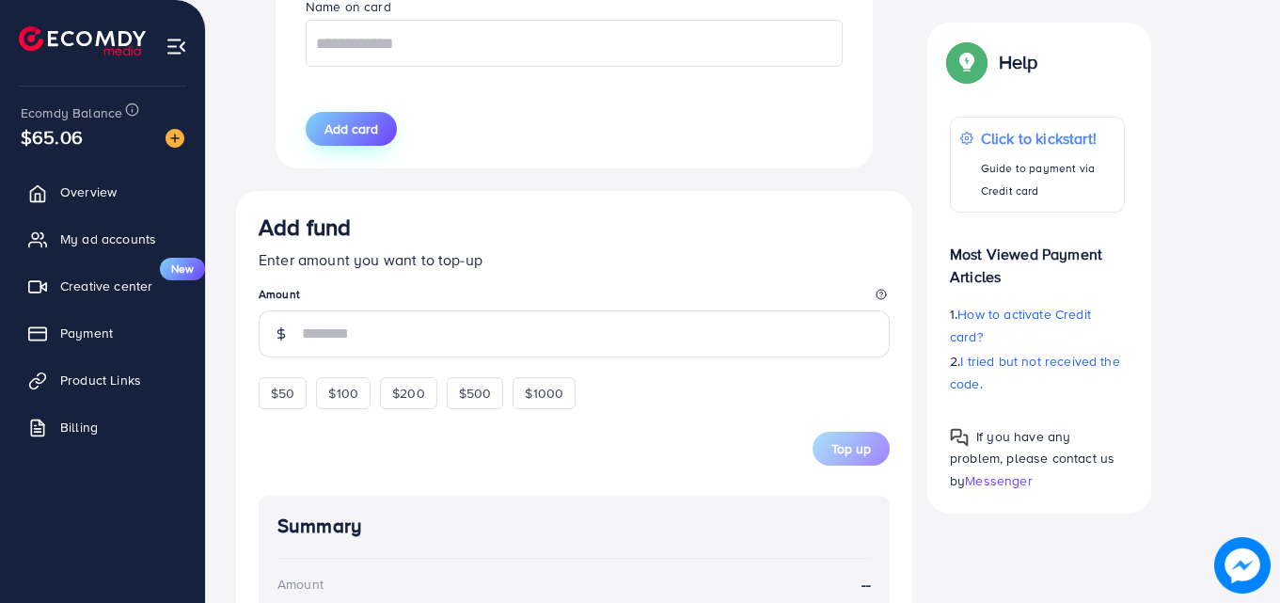
click at [366, 126] on span "Add card" at bounding box center [351, 128] width 54 height 19
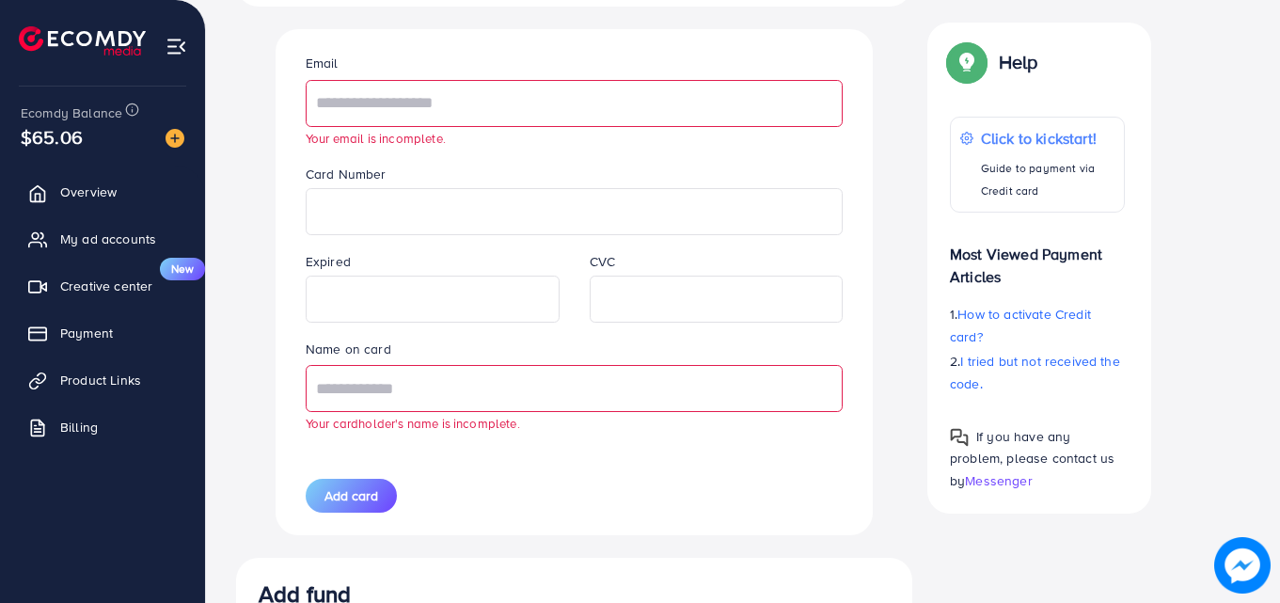
scroll to position [1109, 0]
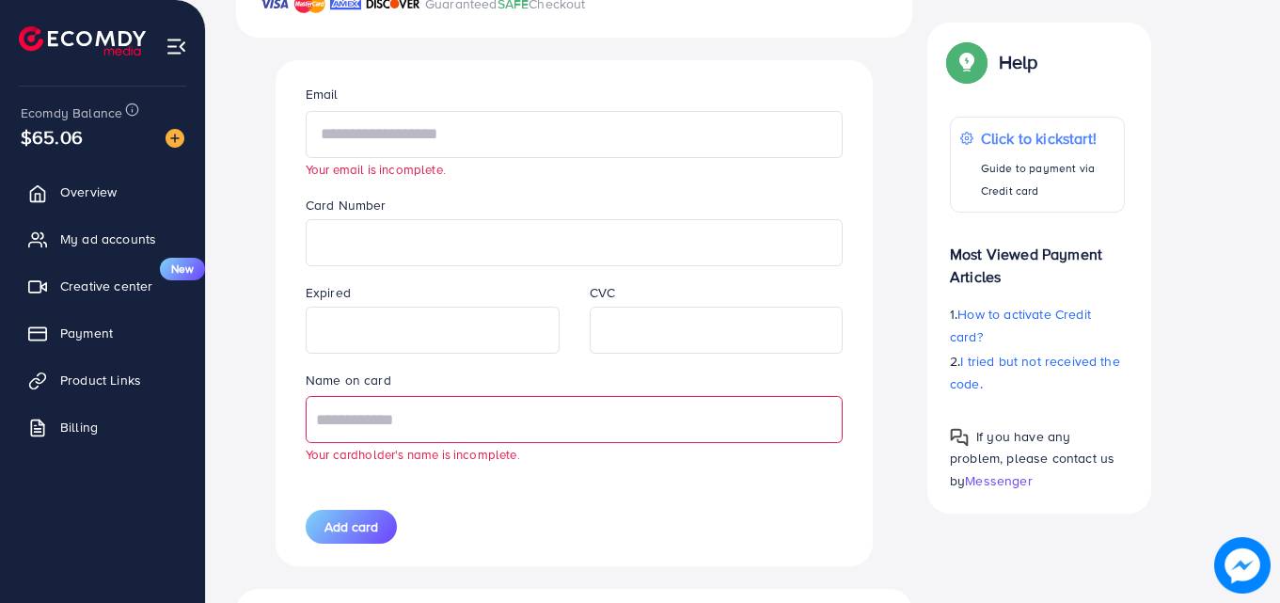
click at [418, 116] on input "text" at bounding box center [574, 134] width 537 height 47
type input "**********"
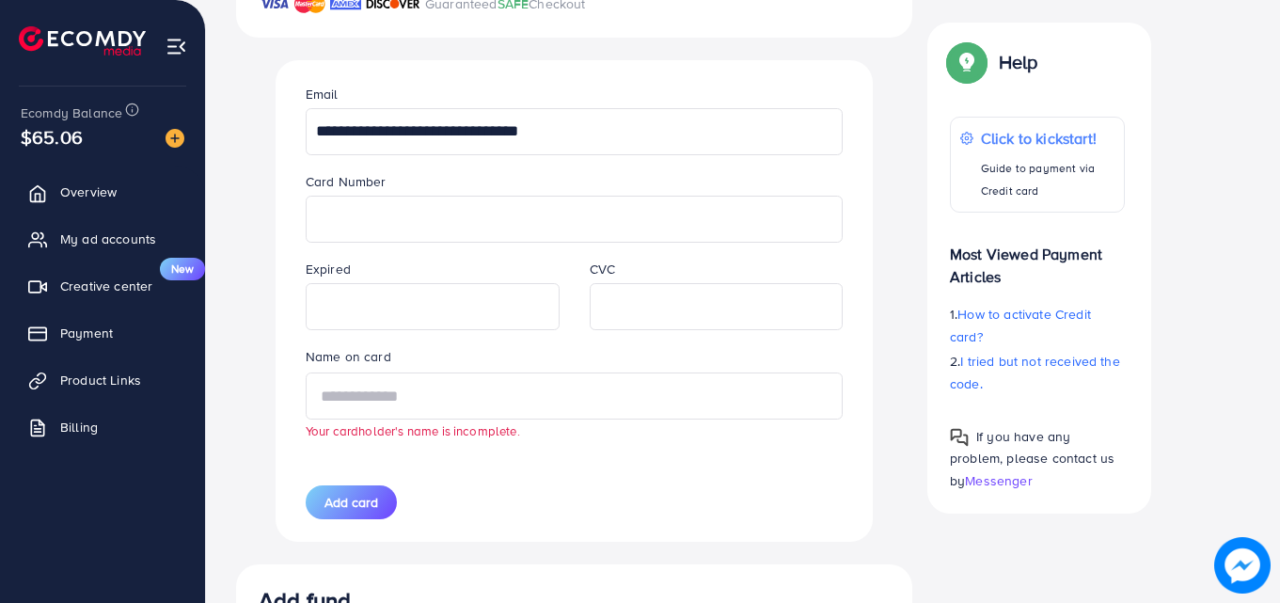
click at [433, 389] on input "text" at bounding box center [574, 395] width 537 height 47
type input "**********"
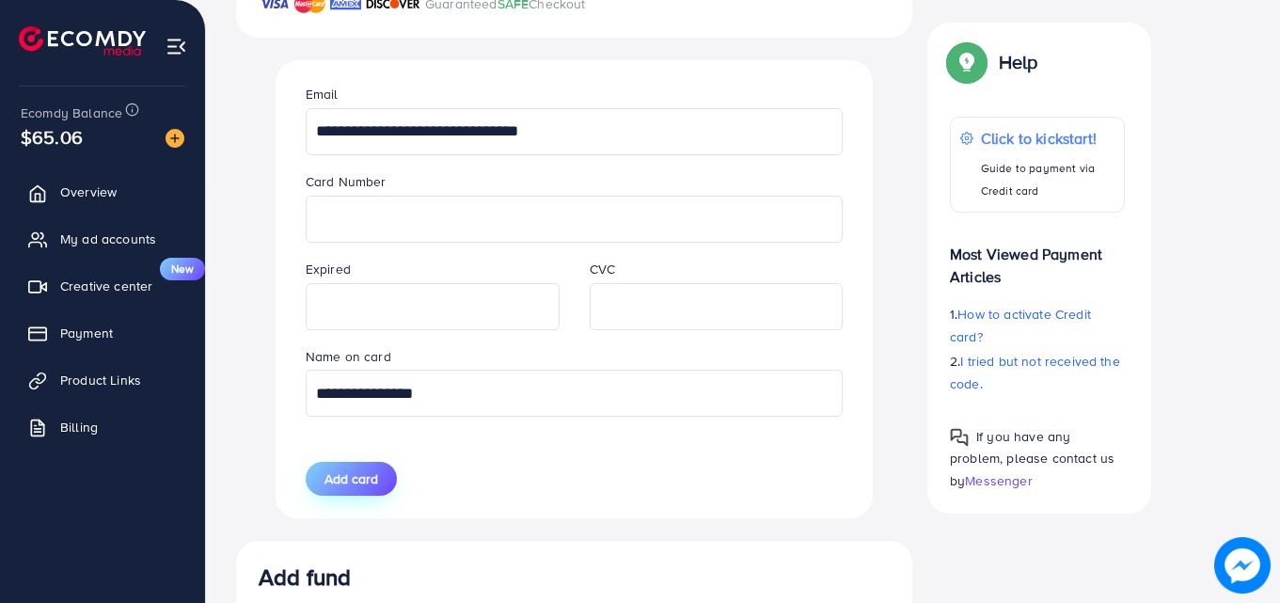
click at [360, 481] on span "Add card" at bounding box center [351, 478] width 54 height 19
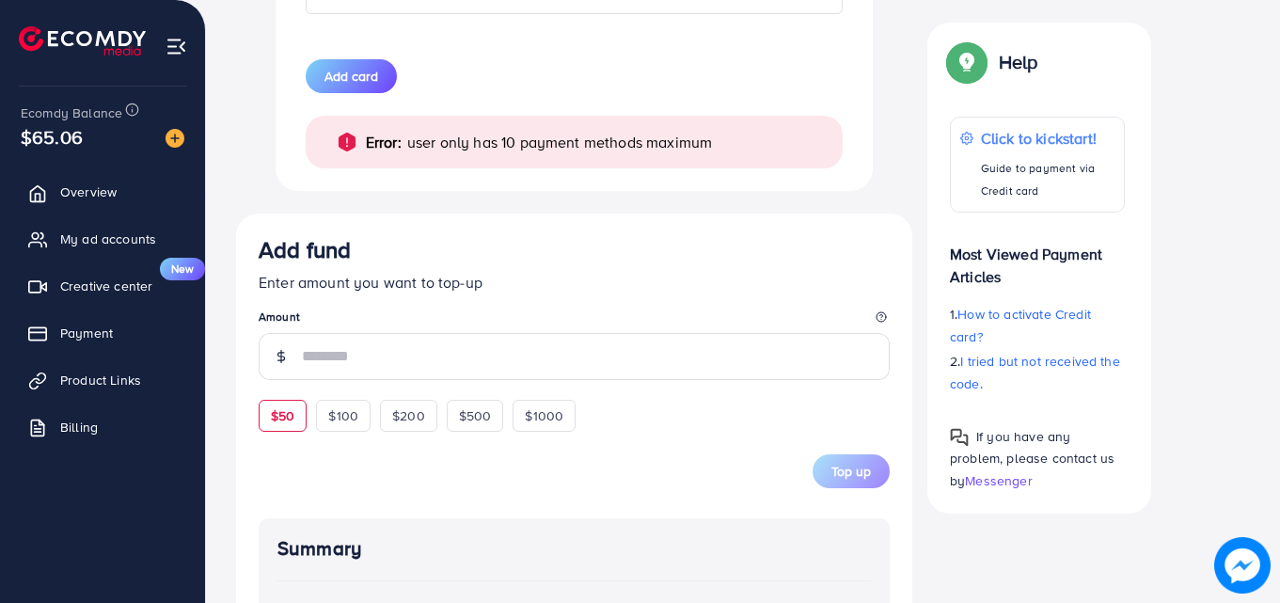
scroll to position [1504, 0]
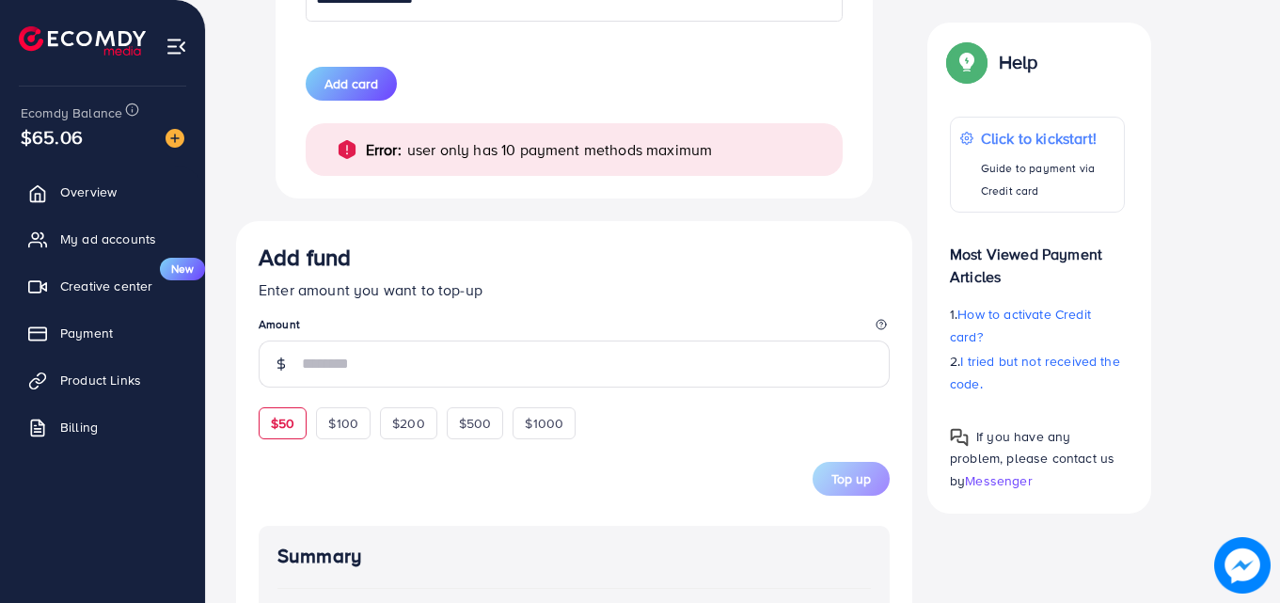
click at [291, 414] on span "$50" at bounding box center [283, 423] width 24 height 19
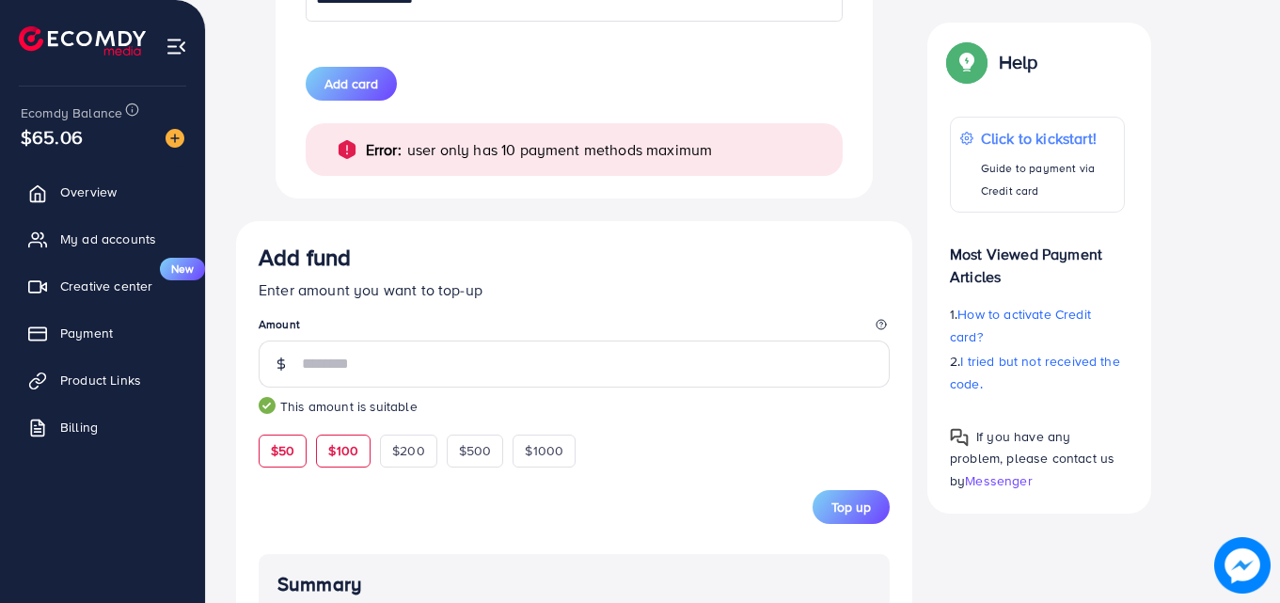
click at [336, 449] on span "$100" at bounding box center [343, 450] width 30 height 19
click at [297, 446] on div "$50" at bounding box center [283, 450] width 48 height 32
type input "**"
click at [271, 399] on img at bounding box center [267, 405] width 17 height 17
click at [402, 331] on legend "Amount" at bounding box center [574, 328] width 631 height 24
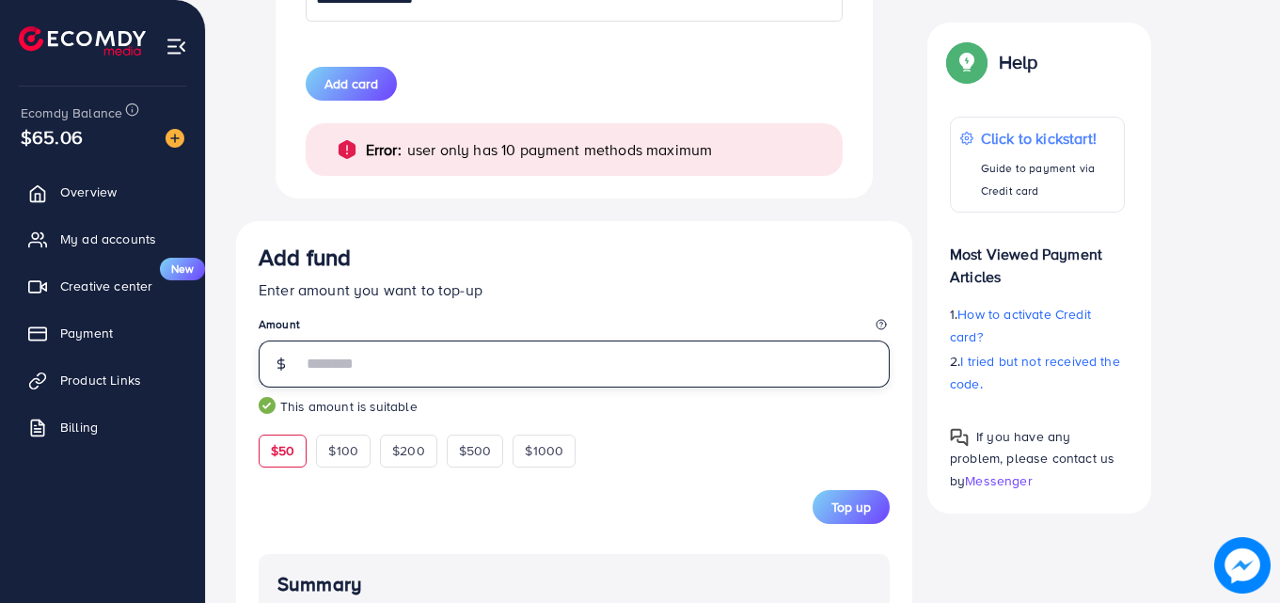
click at [382, 360] on input "**" at bounding box center [596, 363] width 588 height 47
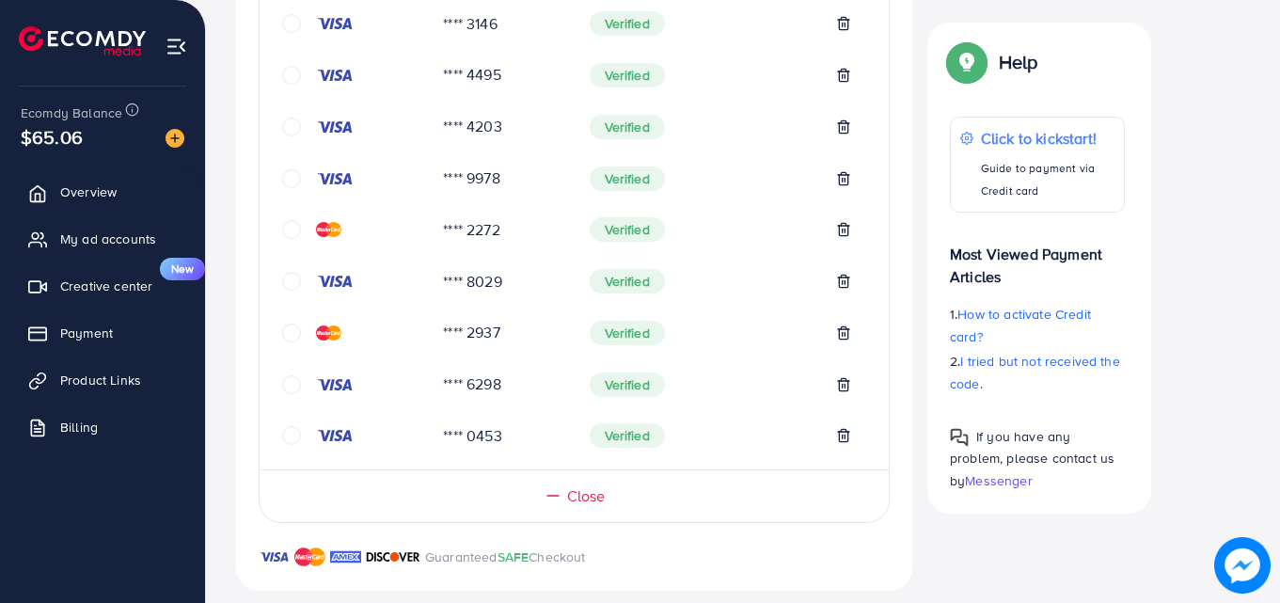
scroll to position [0, 0]
